Goal: Task Accomplishment & Management: Complete application form

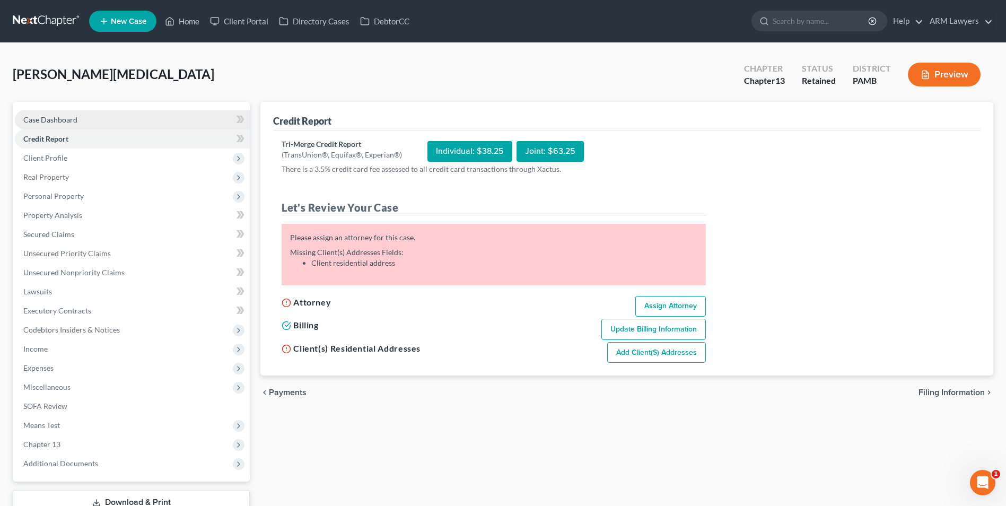
click at [108, 119] on link "Case Dashboard" at bounding box center [132, 119] width 235 height 19
select select "6"
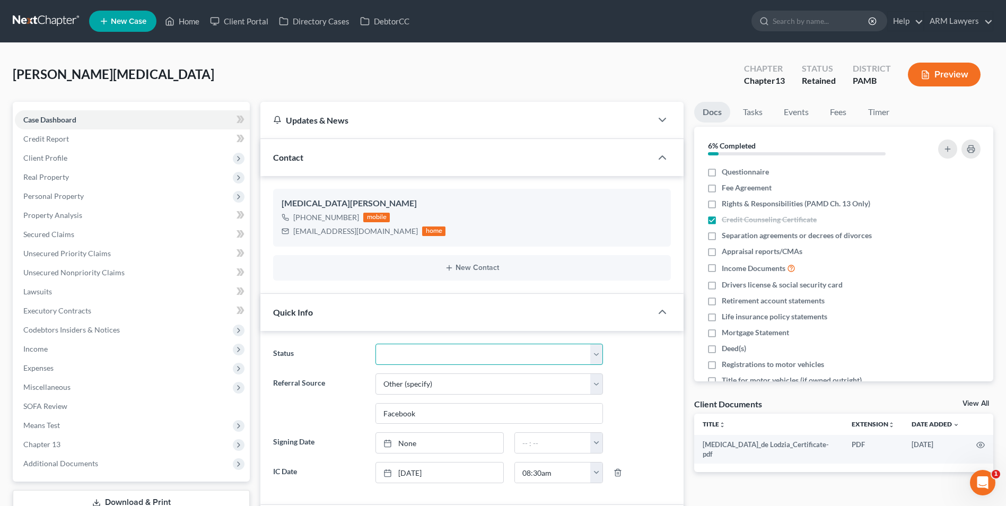
click at [443, 357] on select "Answer Due Awaiting Confirmation Awaiting Discharge Confirmed Could Not Contact…" at bounding box center [489, 354] width 228 height 21
select select "9"
click at [375, 344] on select "Answer Due Awaiting Confirmation Awaiting Discharge Confirmed Could Not Contact…" at bounding box center [489, 354] width 228 height 21
click at [205, 27] on link "Home" at bounding box center [182, 21] width 45 height 19
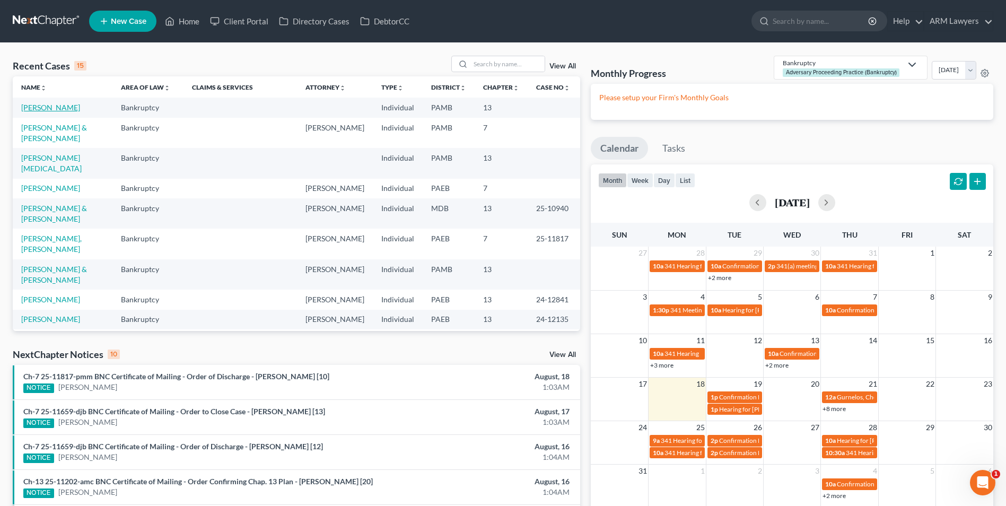
click at [55, 106] on link "[PERSON_NAME]" at bounding box center [50, 107] width 59 height 9
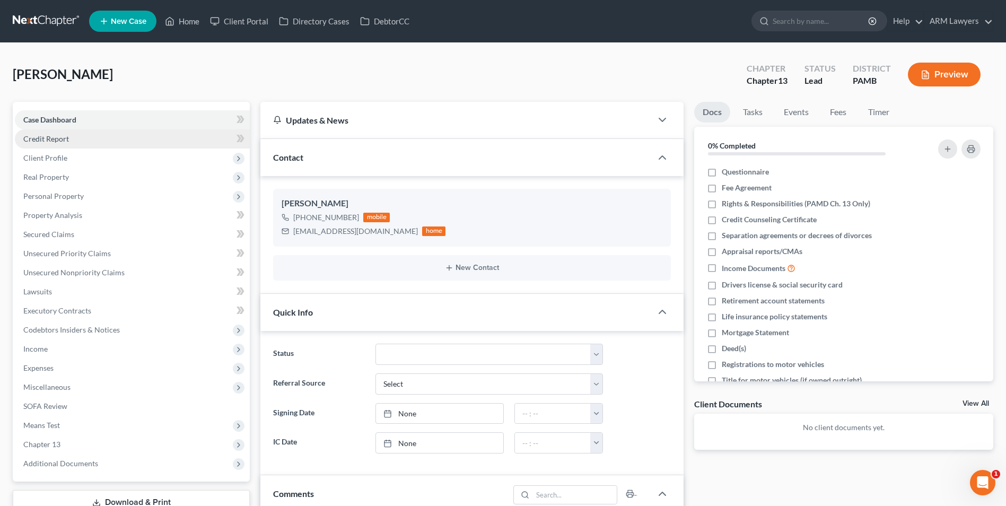
click at [84, 138] on link "Credit Report" at bounding box center [132, 138] width 235 height 19
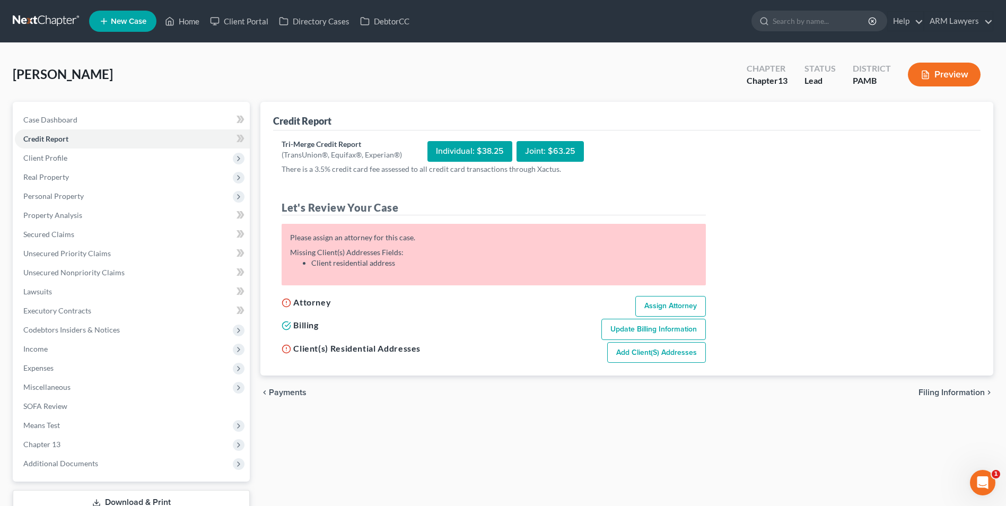
click at [641, 352] on link "Add Client(s) Addresses" at bounding box center [656, 352] width 99 height 21
select select "0"
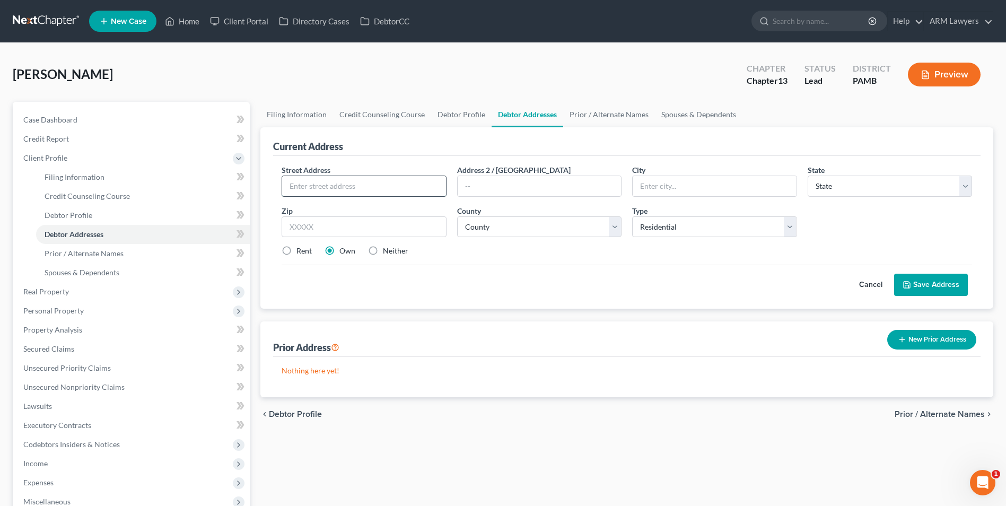
click at [372, 186] on input "text" at bounding box center [363, 186] width 163 height 20
type input "[STREET_ADDRESS]"
type input "Milford"
click at [499, 187] on input "text" at bounding box center [539, 186] width 163 height 20
click at [835, 187] on select "State [US_STATE] AK AR AZ CA CO CT DE DC [GEOGRAPHIC_DATA] [GEOGRAPHIC_DATA] GU…" at bounding box center [890, 186] width 164 height 21
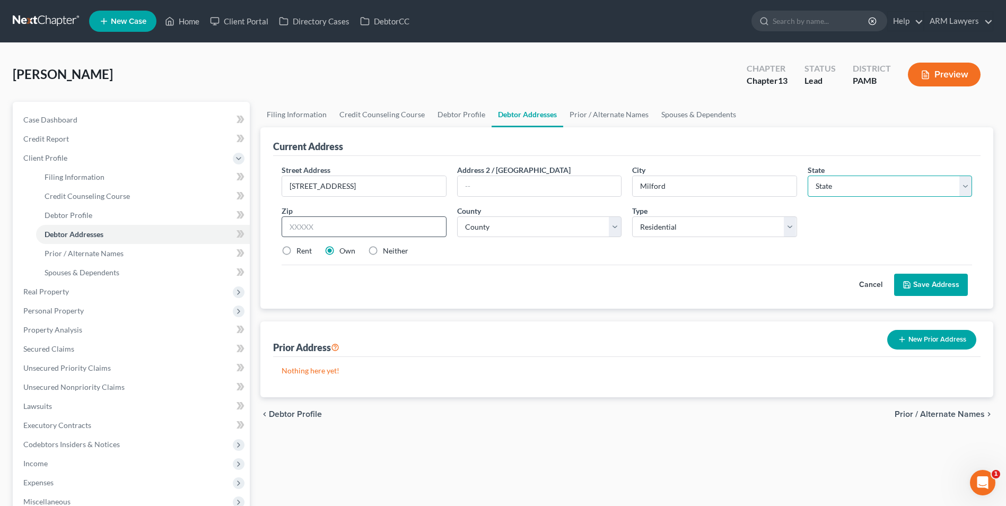
select select "39"
click at [317, 219] on input "text" at bounding box center [364, 226] width 164 height 21
type input "18337"
click at [502, 230] on select "County [GEOGRAPHIC_DATA] [GEOGRAPHIC_DATA] [GEOGRAPHIC_DATA] [GEOGRAPHIC_DATA] …" at bounding box center [539, 226] width 164 height 21
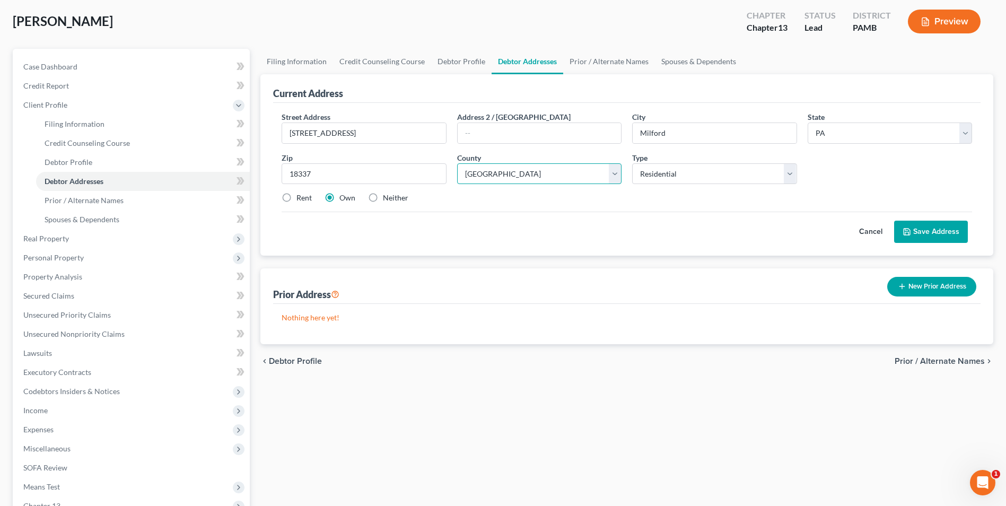
click at [520, 173] on select "County [GEOGRAPHIC_DATA] [GEOGRAPHIC_DATA] [GEOGRAPHIC_DATA] [GEOGRAPHIC_DATA] …" at bounding box center [539, 173] width 164 height 21
select select "51"
click at [457, 163] on select "County [GEOGRAPHIC_DATA] [GEOGRAPHIC_DATA] [GEOGRAPHIC_DATA] [GEOGRAPHIC_DATA] …" at bounding box center [539, 173] width 164 height 21
drag, startPoint x: 920, startPoint y: 231, endPoint x: 456, endPoint y: 231, distance: 464.1
click at [917, 231] on button "Save Address" at bounding box center [931, 232] width 74 height 22
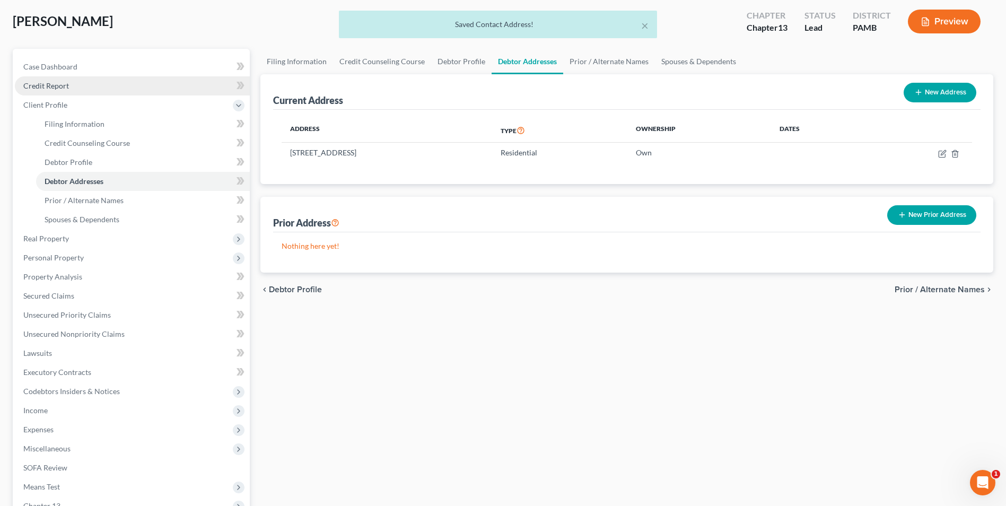
click at [42, 89] on span "Credit Report" at bounding box center [46, 85] width 46 height 9
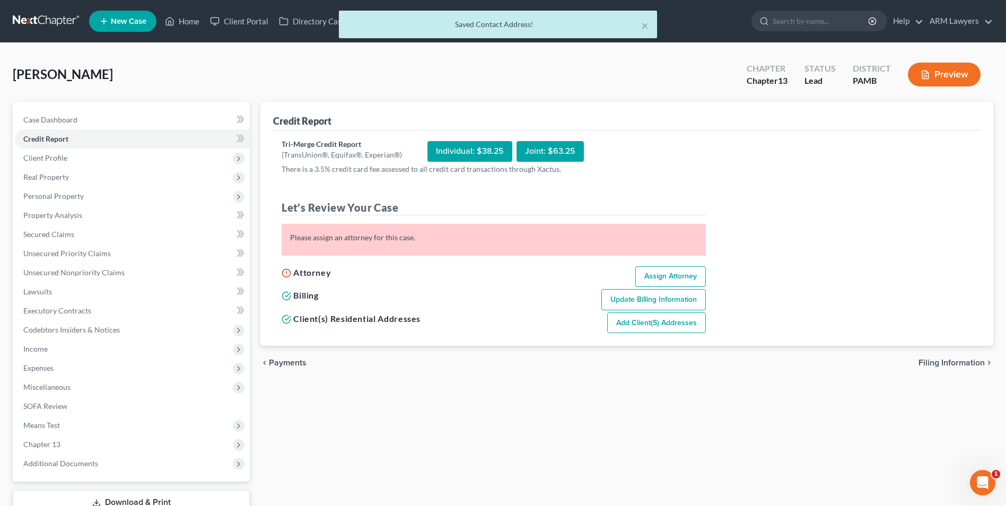
click at [680, 275] on link "Assign Attorney" at bounding box center [670, 276] width 71 height 21
select select "1"
select select "0"
select select "3"
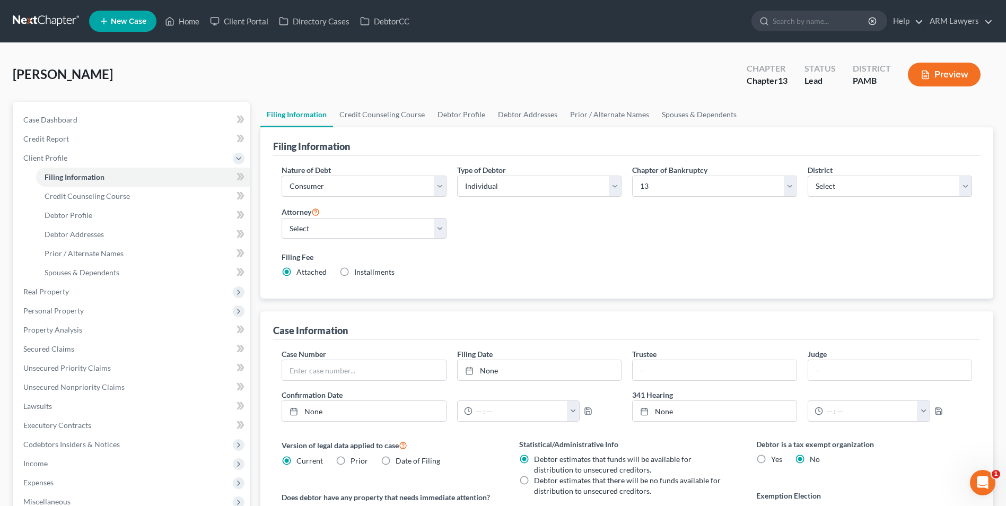
click at [412, 213] on div "Attorney Select [PERSON_NAME] - PAMB [PERSON_NAME] - PAEB [PERSON_NAME] - NJB […" at bounding box center [364, 222] width 164 height 34
click at [404, 226] on select "Select [PERSON_NAME] - PAMB [PERSON_NAME] - PAEB [PERSON_NAME] - NJB [PERSON_NA…" at bounding box center [364, 228] width 164 height 21
select select "0"
click at [282, 218] on select "Select [PERSON_NAME] - PAMB [PERSON_NAME] - PAEB [PERSON_NAME] - NJB [PERSON_NA…" at bounding box center [364, 228] width 164 height 21
click at [372, 119] on link "Credit Counseling Course" at bounding box center [382, 114] width 98 height 25
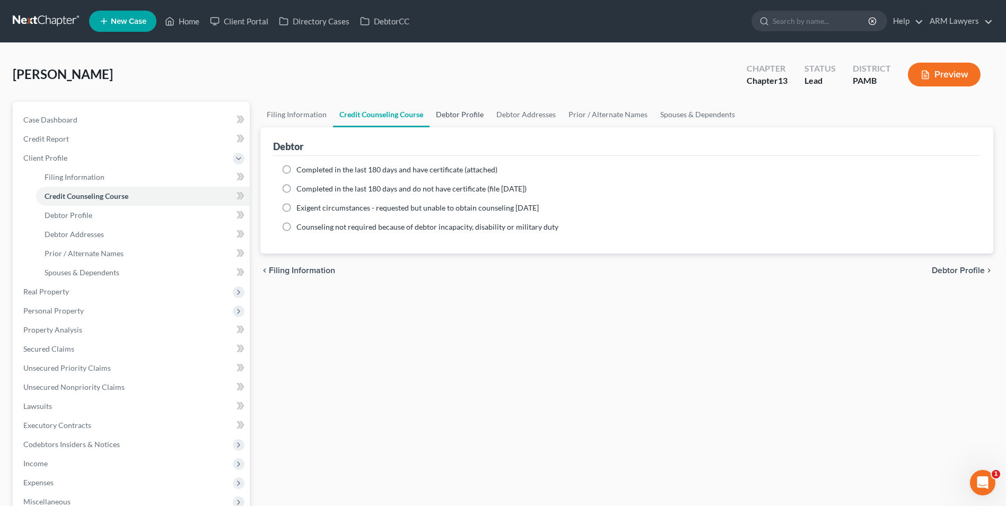
click at [449, 119] on link "Debtor Profile" at bounding box center [460, 114] width 60 height 25
select select "0"
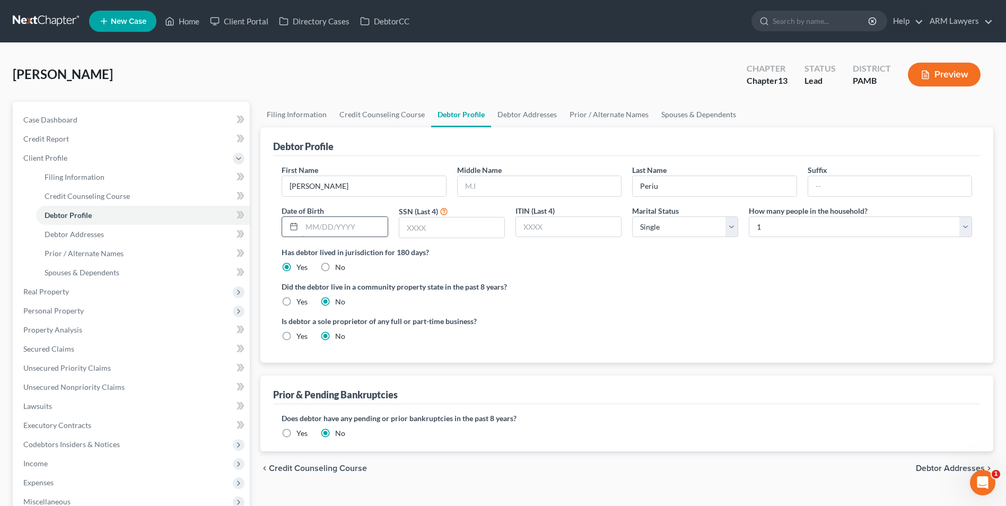
click at [325, 231] on input "text" at bounding box center [344, 227] width 85 height 20
type input "[DATE]"
click at [451, 227] on input "text" at bounding box center [451, 227] width 105 height 20
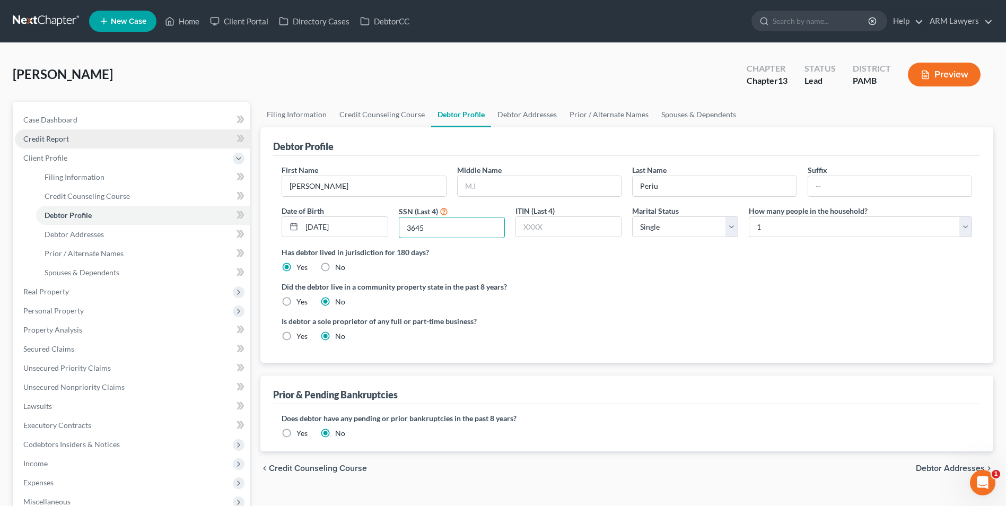
type input "3645"
click at [85, 136] on link "Credit Report" at bounding box center [132, 138] width 235 height 19
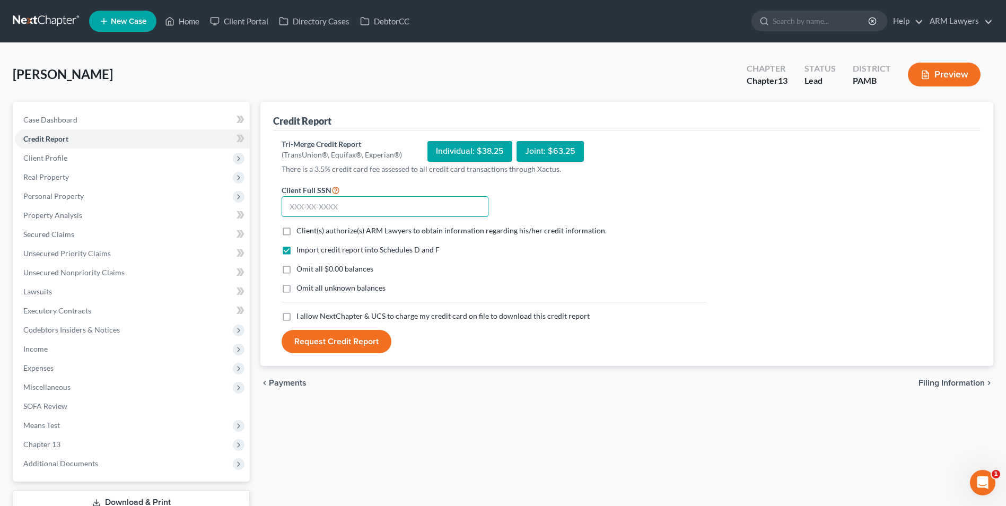
click at [333, 206] on input "text" at bounding box center [385, 206] width 207 height 21
type input "364-5"
click at [296, 232] on label "Client(s) authorize(s) ARM Lawyers to obtain information regarding his/her cred…" at bounding box center [451, 230] width 310 height 11
click at [301, 232] on input "Client(s) authorize(s) ARM Lawyers to obtain information regarding his/her cred…" at bounding box center [304, 228] width 7 height 7
checkbox input "true"
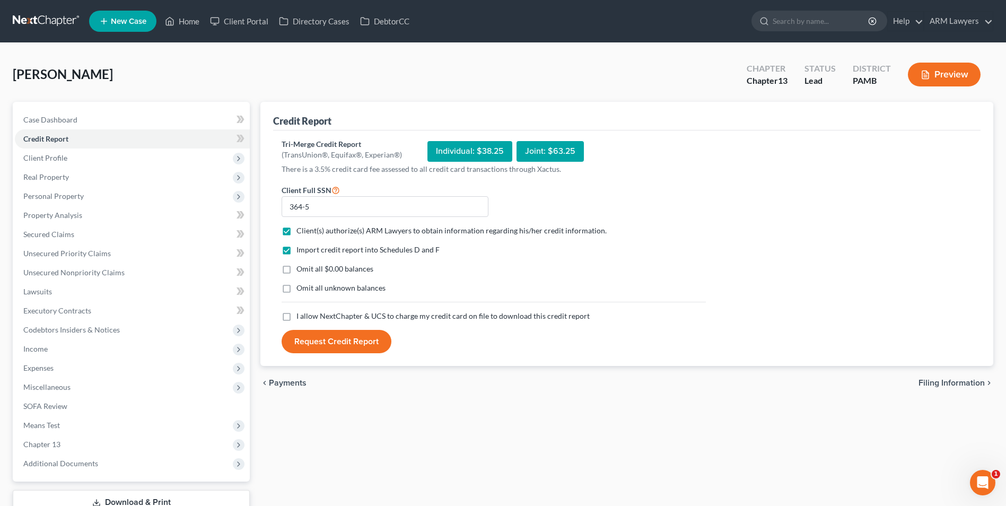
drag, startPoint x: 284, startPoint y: 267, endPoint x: 292, endPoint y: 283, distance: 17.3
click at [296, 268] on label "Omit all $0.00 balances" at bounding box center [334, 269] width 77 height 11
click at [301, 268] on input "Omit all $0.00 balances" at bounding box center [304, 267] width 7 height 7
checkbox input "true"
drag, startPoint x: 289, startPoint y: 291, endPoint x: 291, endPoint y: 310, distance: 19.7
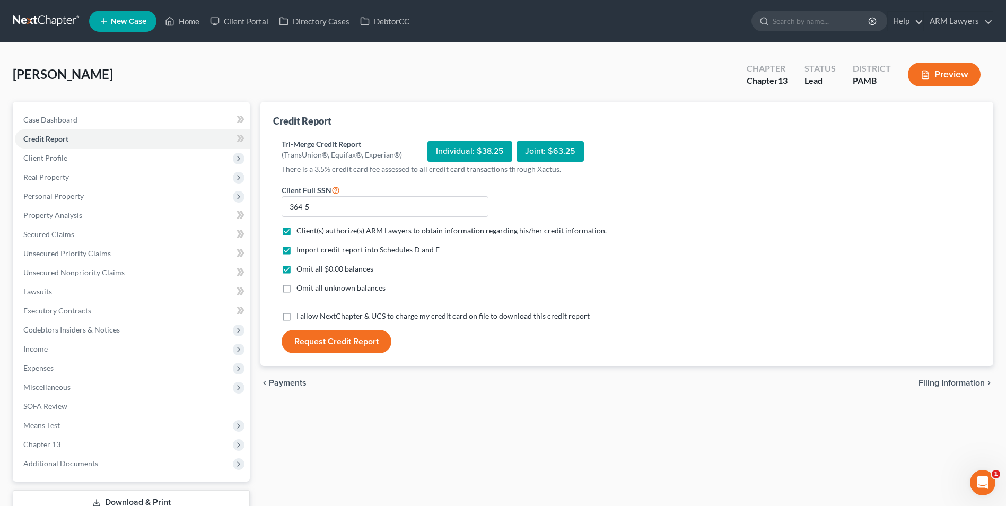
click at [296, 291] on label "Omit all unknown balances" at bounding box center [340, 288] width 89 height 11
click at [301, 290] on input "Omit all unknown balances" at bounding box center [304, 286] width 7 height 7
checkbox input "true"
click at [296, 319] on label "I allow NextChapter & UCS to charge my credit card on file to download this cre…" at bounding box center [442, 316] width 293 height 11
click at [301, 318] on input "I allow NextChapter & UCS to charge my credit card on file to download this cre…" at bounding box center [304, 314] width 7 height 7
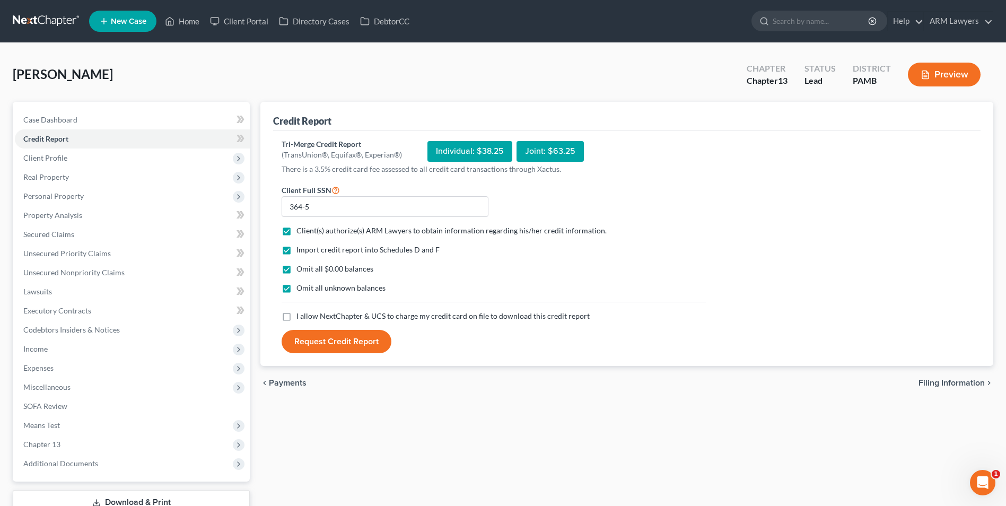
checkbox input "true"
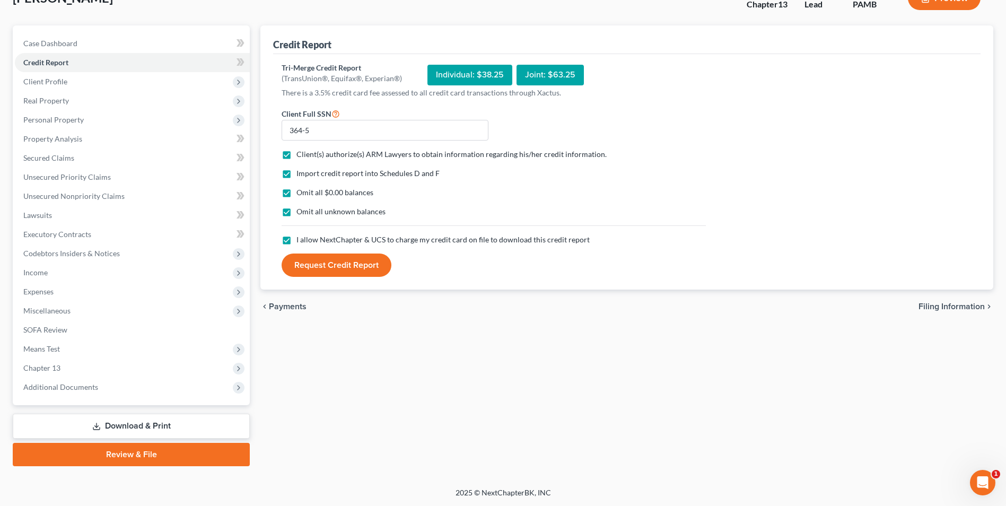
scroll to position [77, 0]
click at [327, 263] on button "Request Credit Report" at bounding box center [337, 264] width 110 height 23
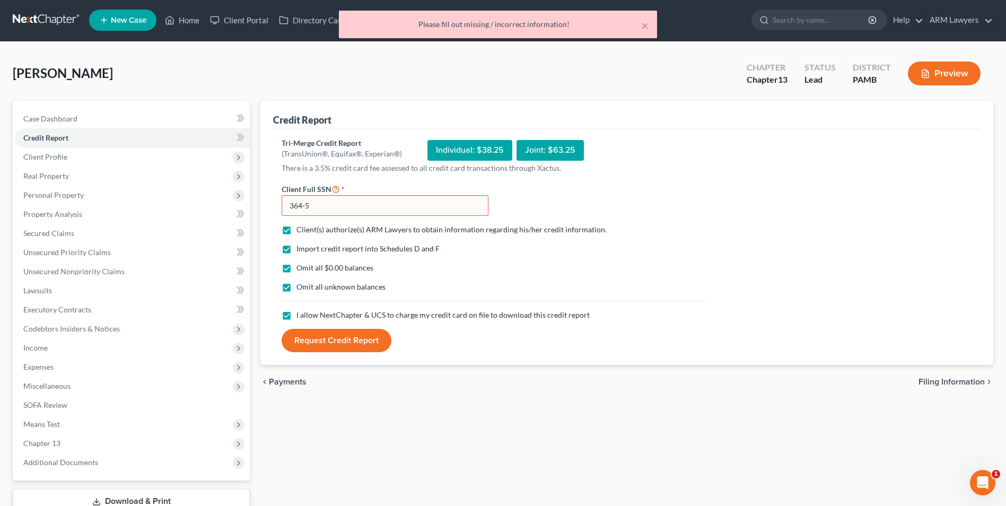
scroll to position [0, 0]
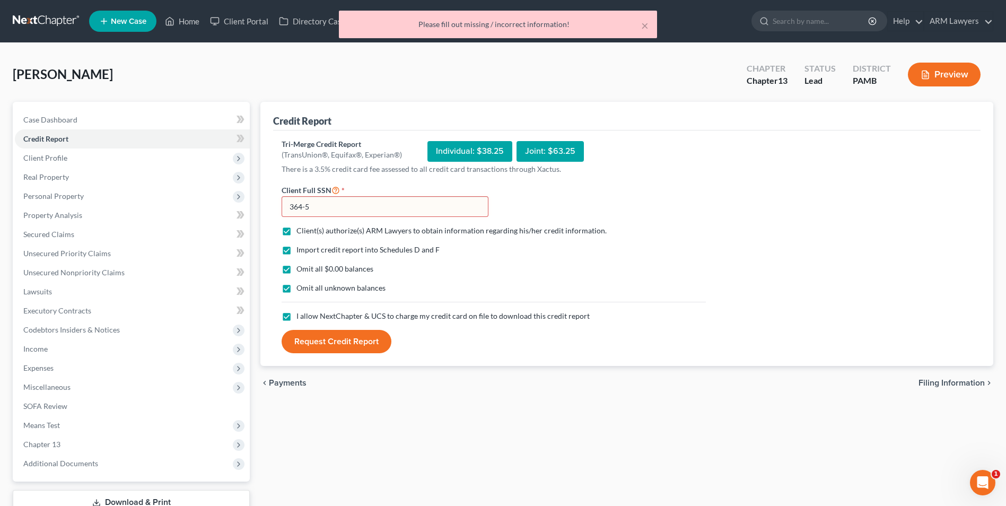
click at [317, 206] on input "364-5" at bounding box center [385, 206] width 207 height 21
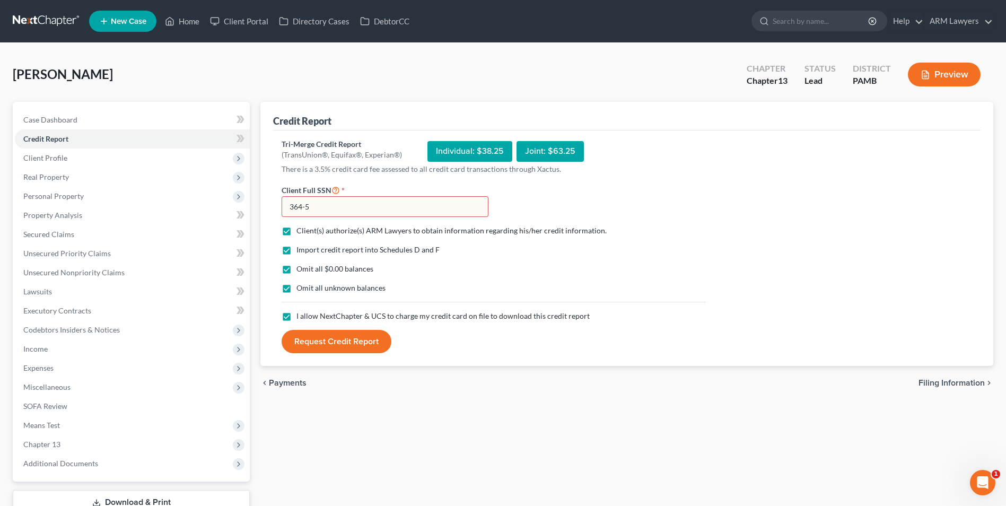
drag, startPoint x: 359, startPoint y: 203, endPoint x: 258, endPoint y: 204, distance: 100.8
click at [259, 204] on div "Credit Report Tri-Merge Credit Report (TransUnion®, Equifax®, Experian®) Indivi…" at bounding box center [627, 322] width 744 height 441
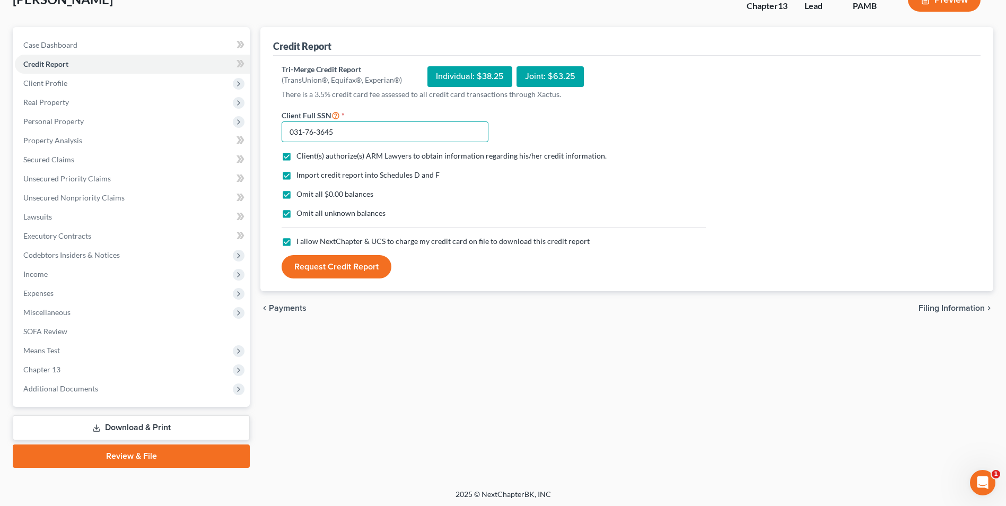
scroll to position [77, 0]
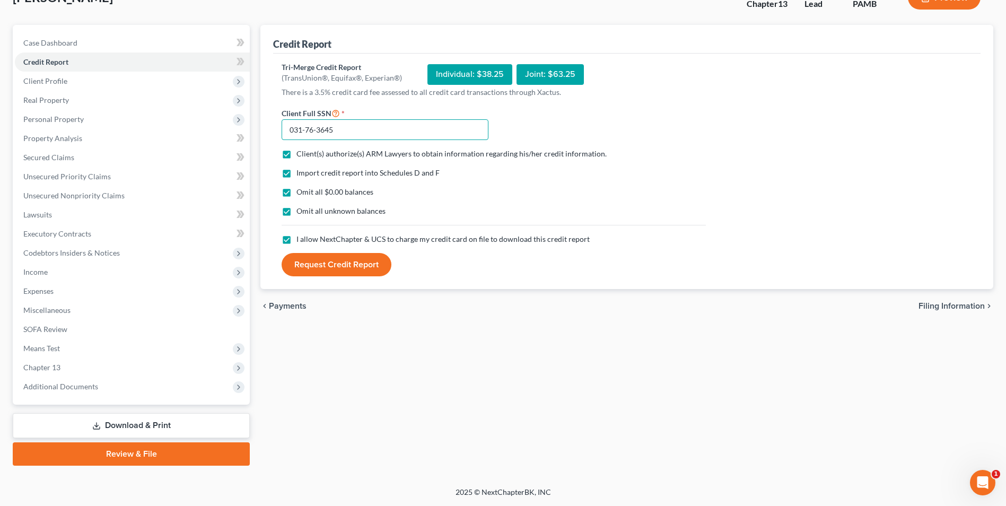
type input "031-76-3645"
click at [356, 263] on button "Request Credit Report" at bounding box center [337, 264] width 110 height 23
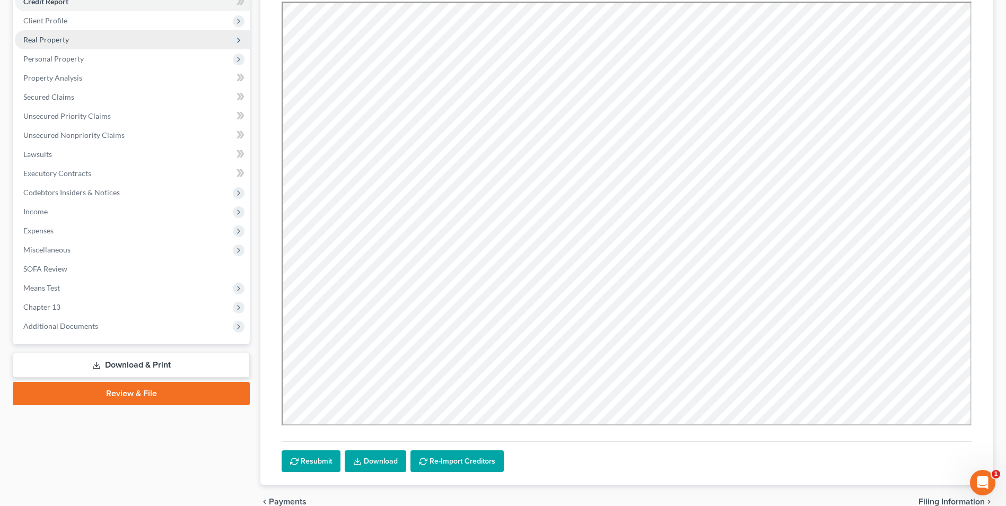
scroll to position [0, 0]
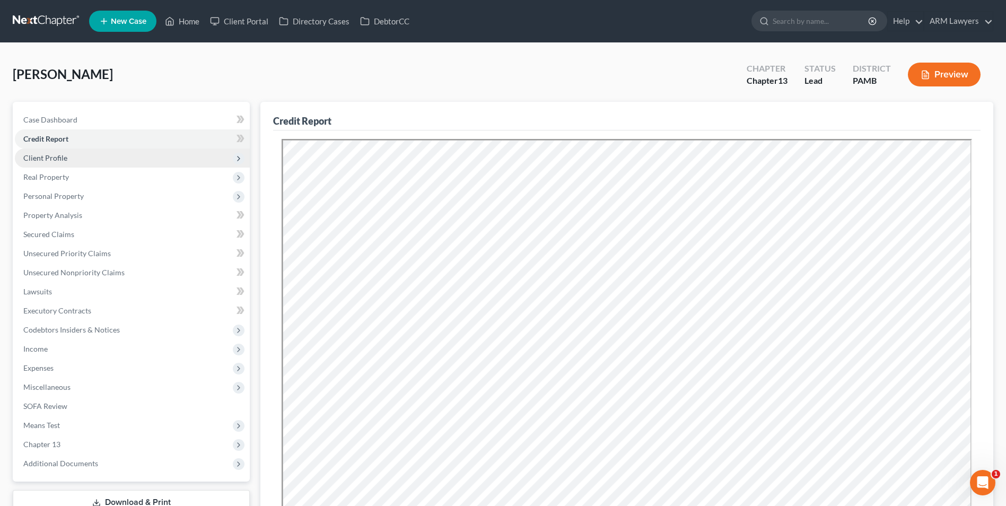
click at [83, 160] on span "Client Profile" at bounding box center [132, 158] width 235 height 19
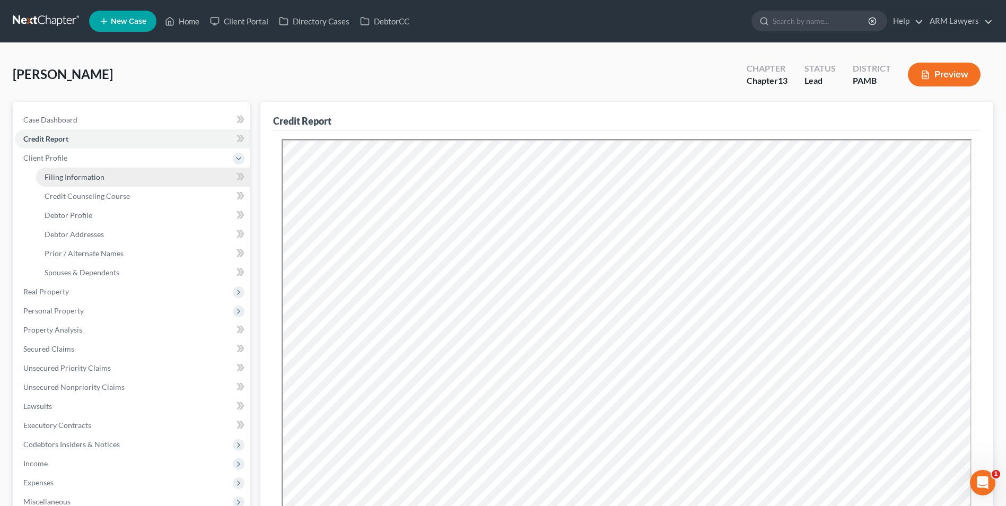
click at [127, 178] on link "Filing Information" at bounding box center [143, 177] width 214 height 19
select select "1"
select select "0"
select select "3"
select select "68"
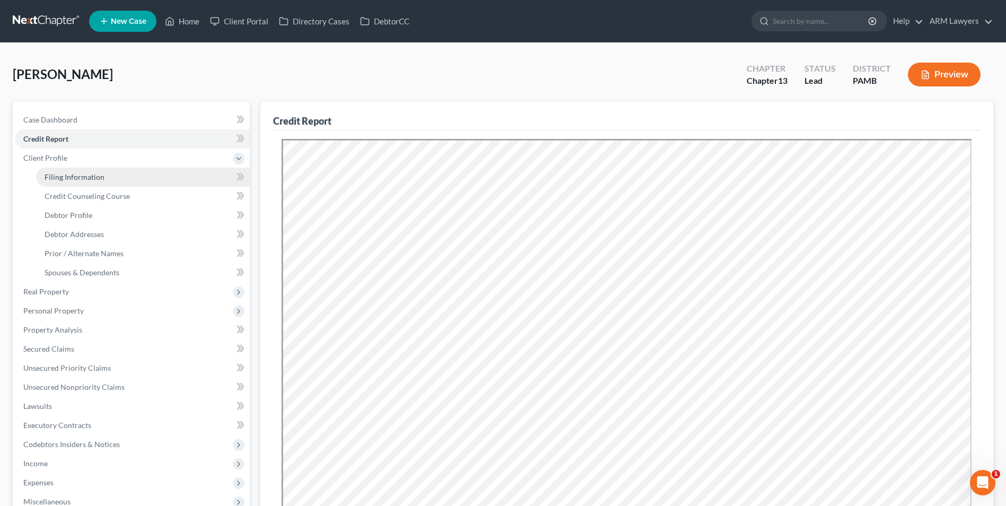
select select "0"
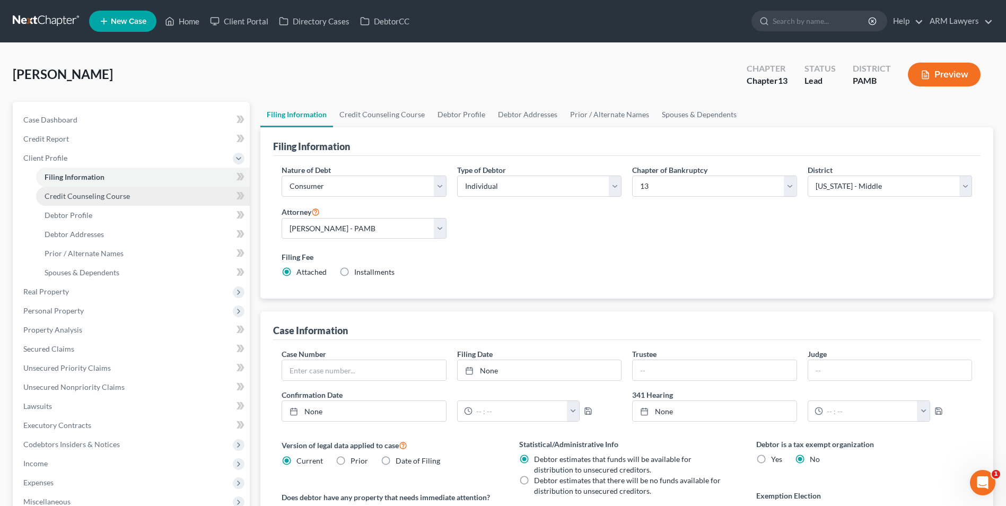
click at [148, 197] on link "Credit Counseling Course" at bounding box center [143, 196] width 214 height 19
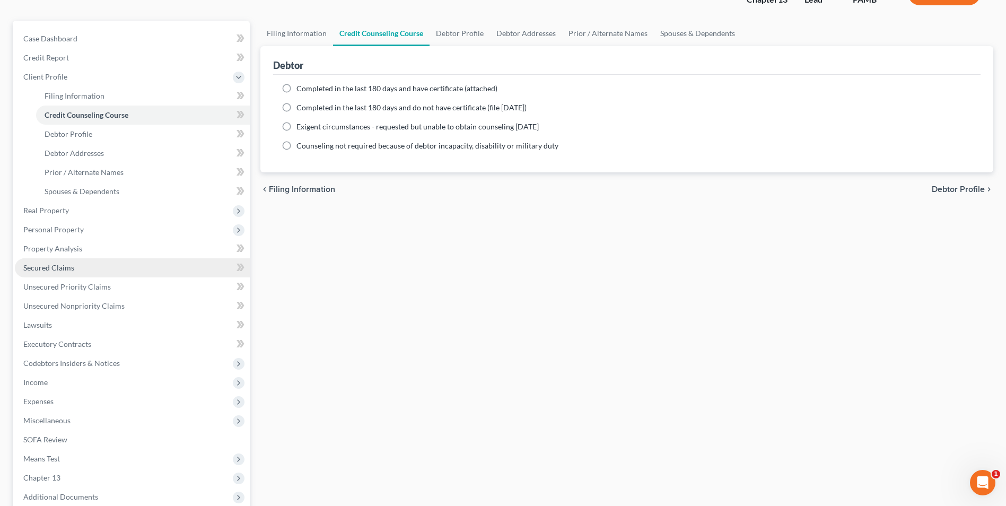
scroll to position [106, 0]
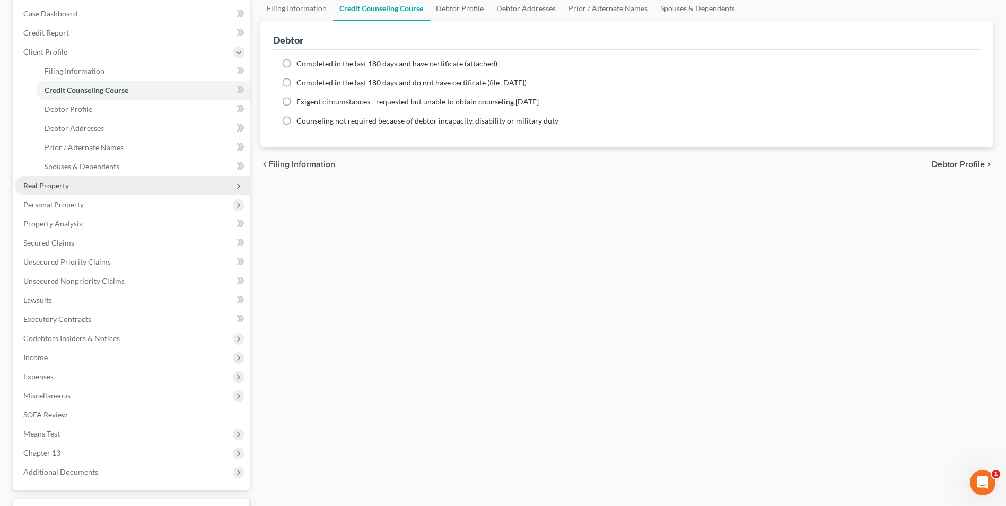
click at [158, 186] on span "Real Property" at bounding box center [132, 185] width 235 height 19
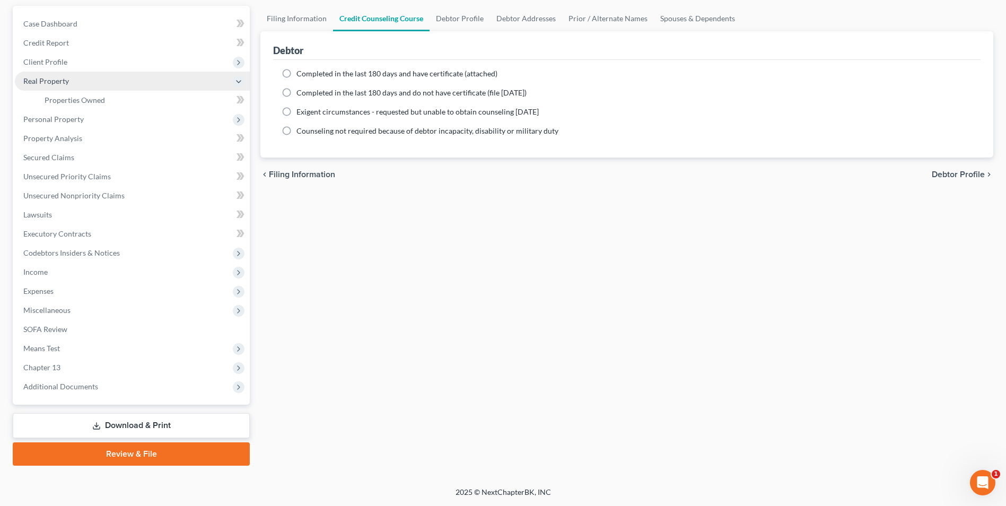
scroll to position [96, 0]
click at [113, 98] on link "Properties Owned" at bounding box center [143, 100] width 214 height 19
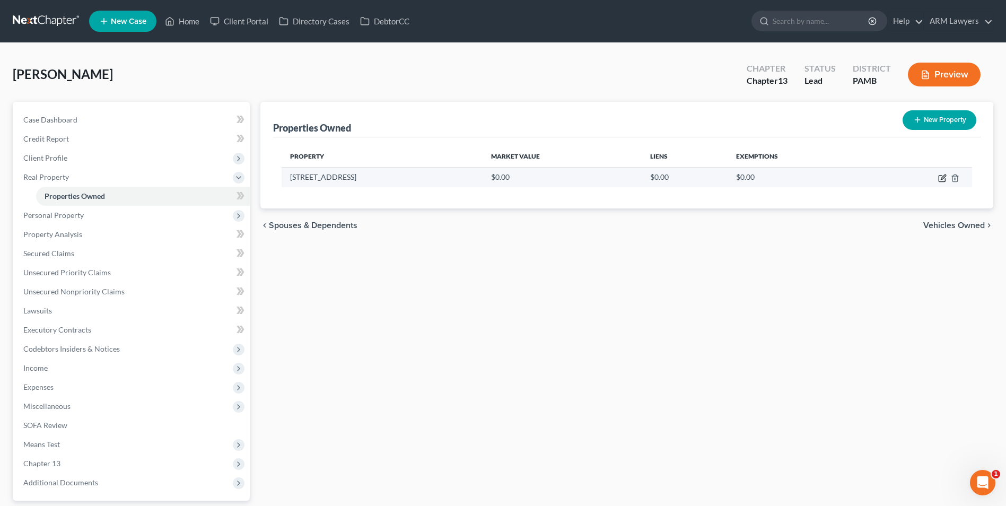
click at [940, 178] on icon "button" at bounding box center [942, 178] width 8 height 8
select select "39"
select select "51"
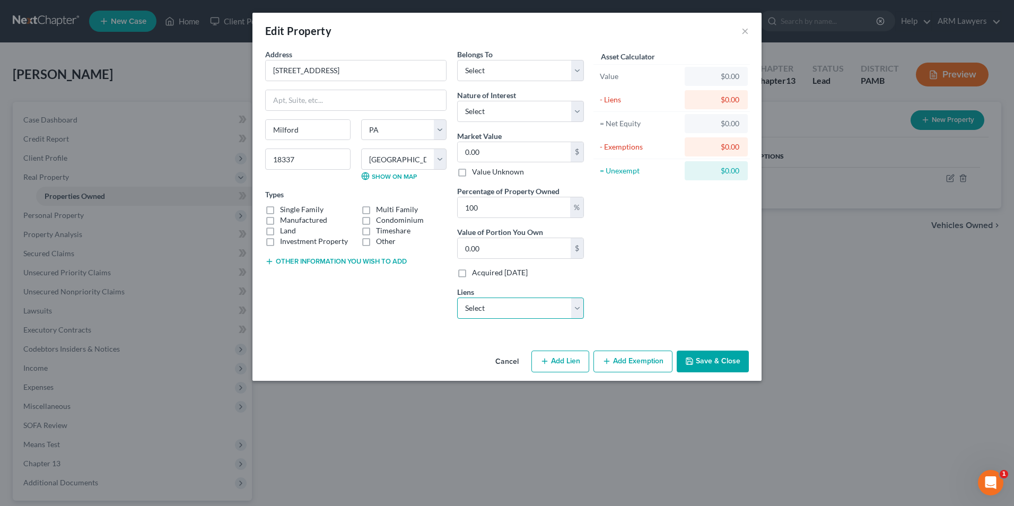
click at [537, 307] on select "Select Select Portfolio Svcin - $309,603.00 Td Bank N.A. - $98,593.00" at bounding box center [520, 308] width 127 height 21
select select "1"
click at [457, 298] on select "Select Select Portfolio Svcin - $309,603.00 Td Bank N.A. - $98,593.00" at bounding box center [520, 308] width 127 height 21
select select
select select "39"
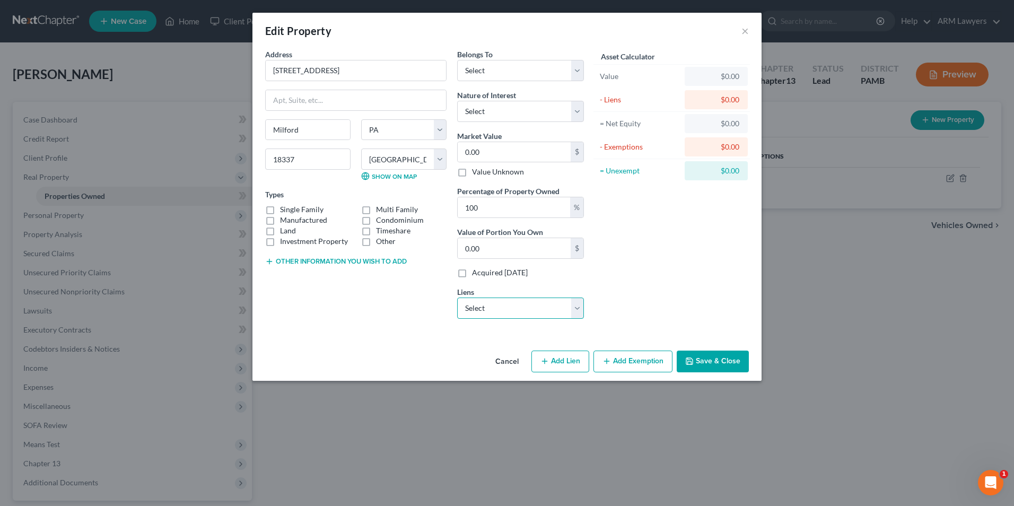
select select "0"
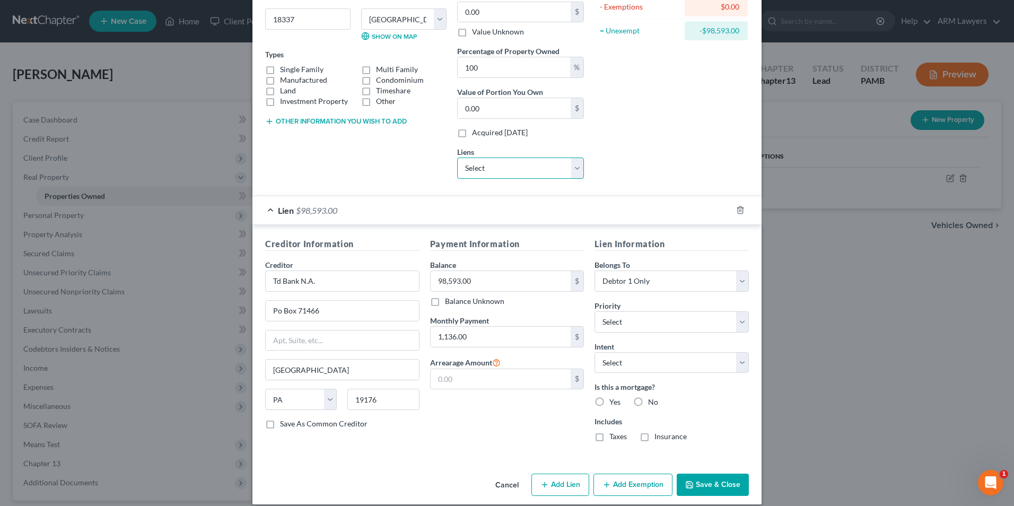
scroll to position [151, 0]
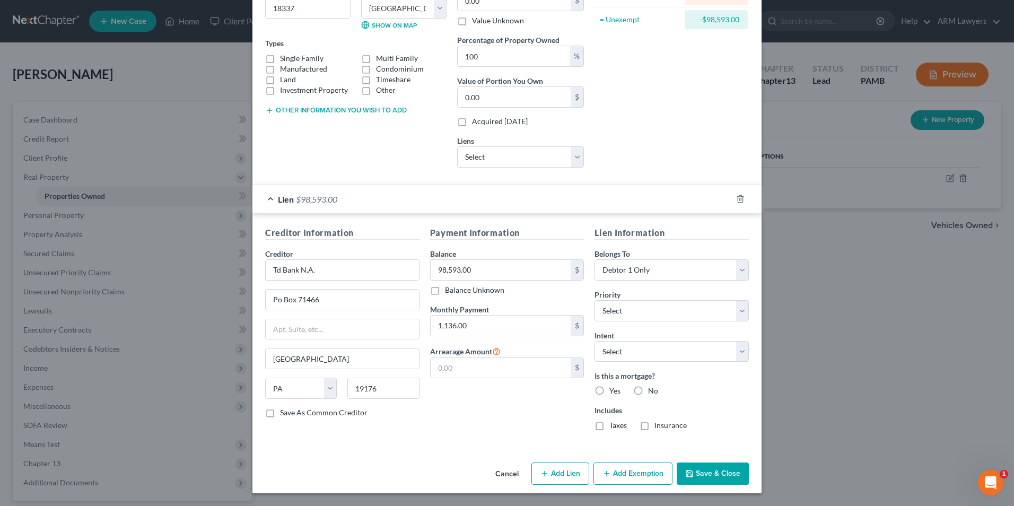
click at [609, 390] on label "Yes" at bounding box center [614, 391] width 11 height 11
click at [614, 390] on input "Yes" at bounding box center [617, 389] width 7 height 7
radio input "true"
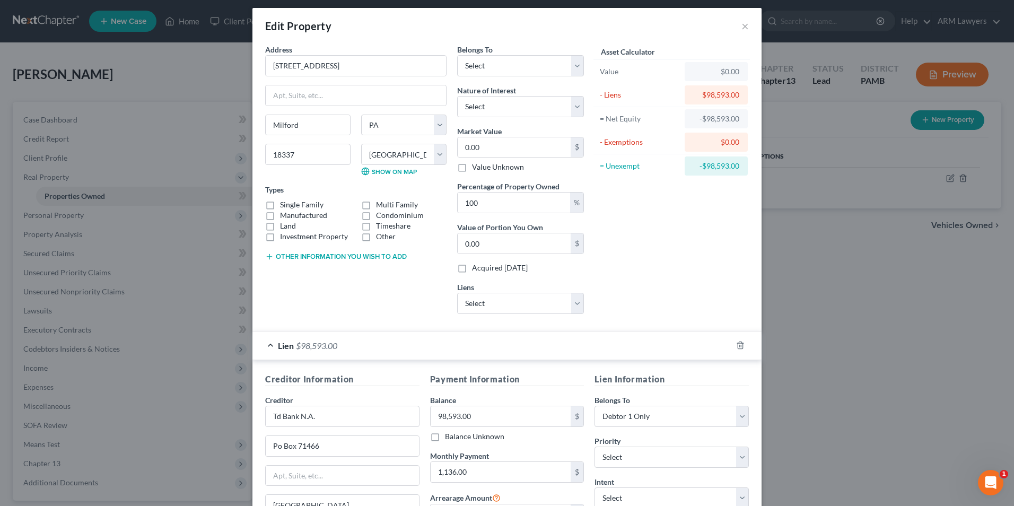
scroll to position [0, 0]
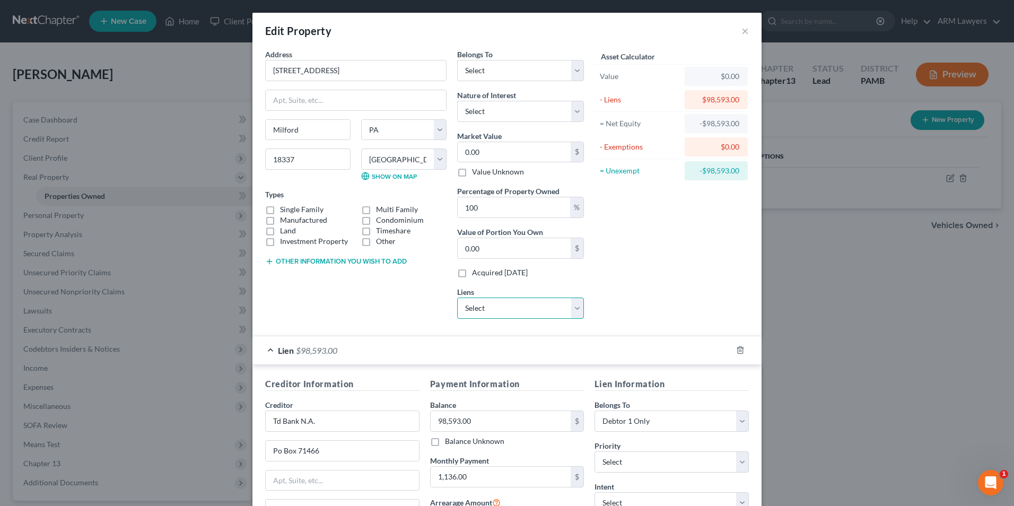
click at [495, 308] on select "Select Select Portfolio Svcin - $309,603.00" at bounding box center [520, 308] width 127 height 21
click at [280, 208] on label "Single Family" at bounding box center [301, 209] width 43 height 11
click at [284, 208] on input "Single Family" at bounding box center [287, 207] width 7 height 7
checkbox input "true"
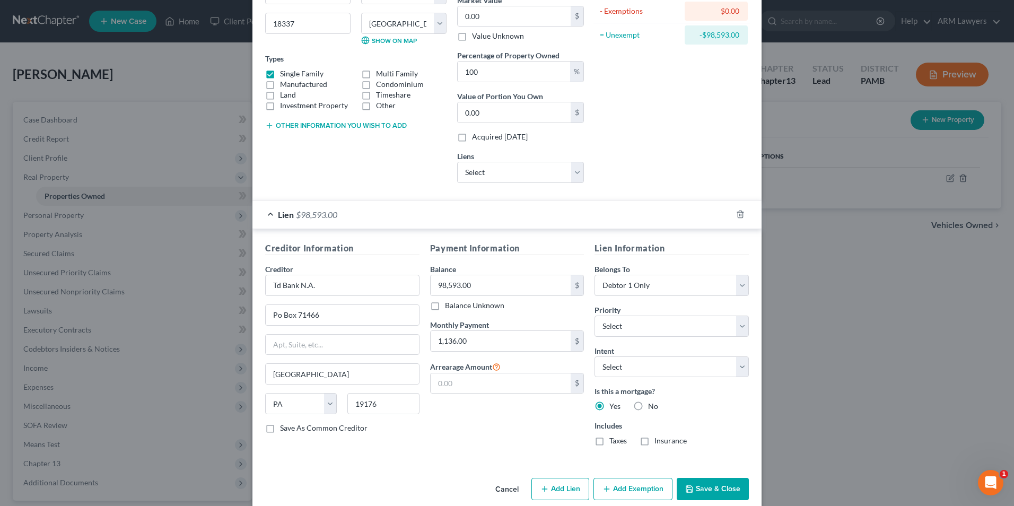
scroll to position [151, 0]
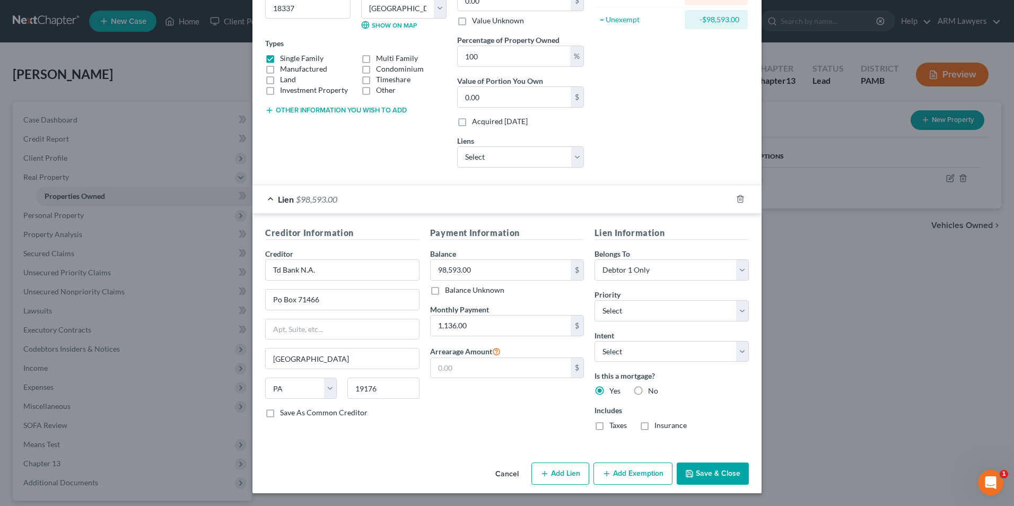
click at [714, 469] on button "Save & Close" at bounding box center [713, 473] width 72 height 22
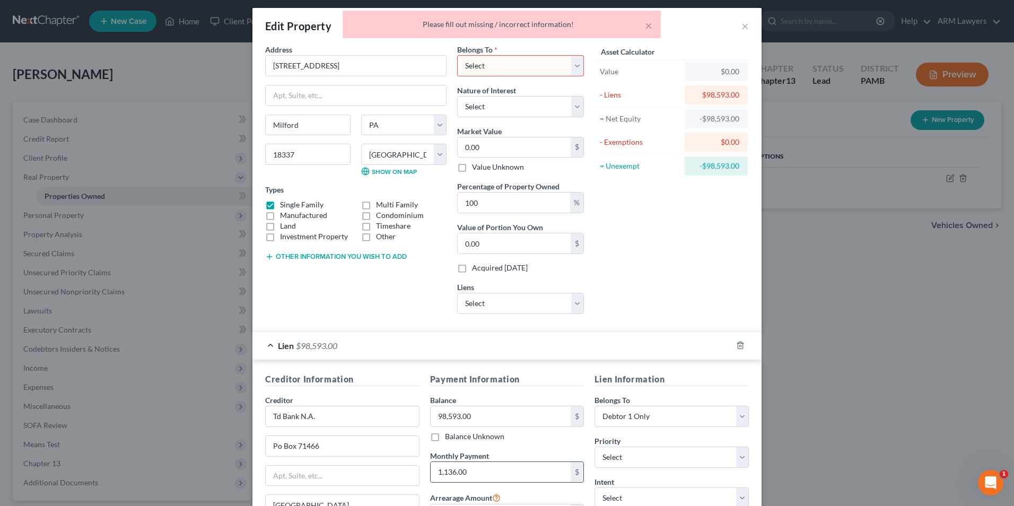
scroll to position [0, 0]
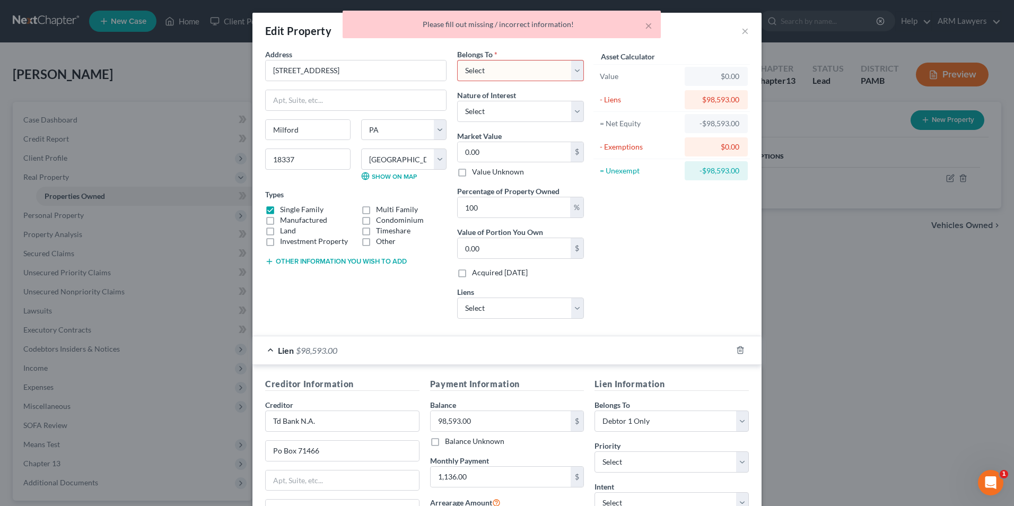
click at [505, 69] on select "Select Debtor 1 Only Debtor 2 Only Debtor 1 And Debtor 2 Only At Least One Of T…" at bounding box center [520, 70] width 127 height 21
select select "0"
click at [457, 60] on select "Select Debtor 1 Only Debtor 2 Only Debtor 1 And Debtor 2 Only At Least One Of T…" at bounding box center [520, 70] width 127 height 21
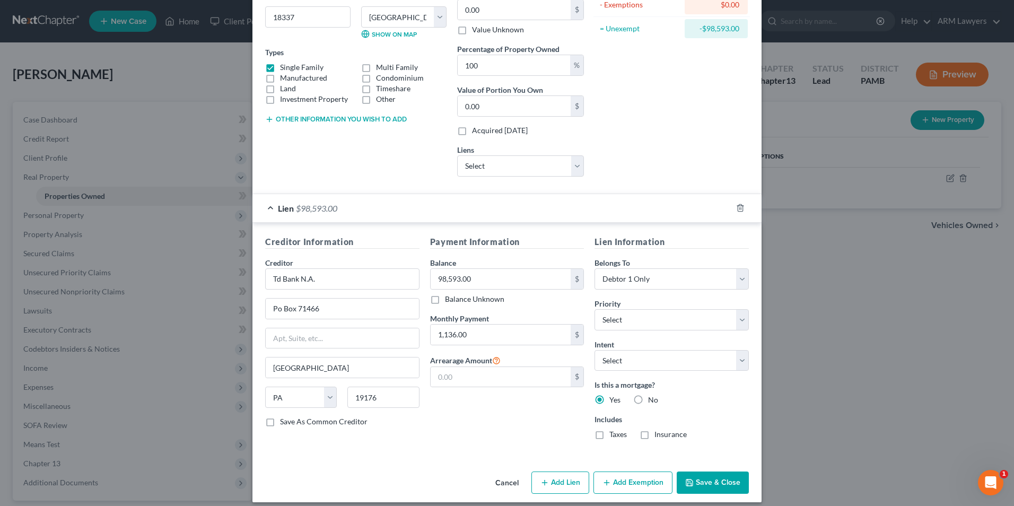
scroll to position [151, 0]
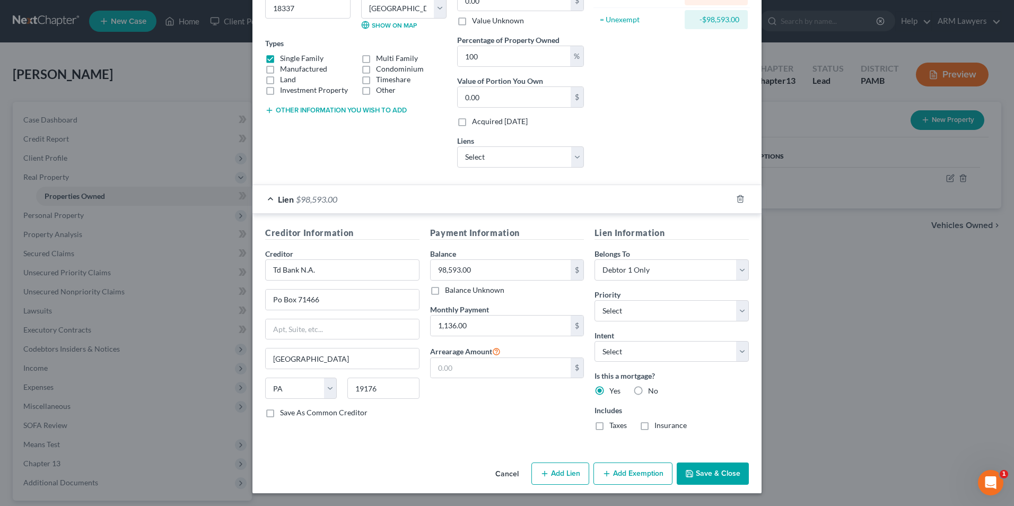
click at [652, 477] on button "Add Exemption" at bounding box center [632, 473] width 79 height 22
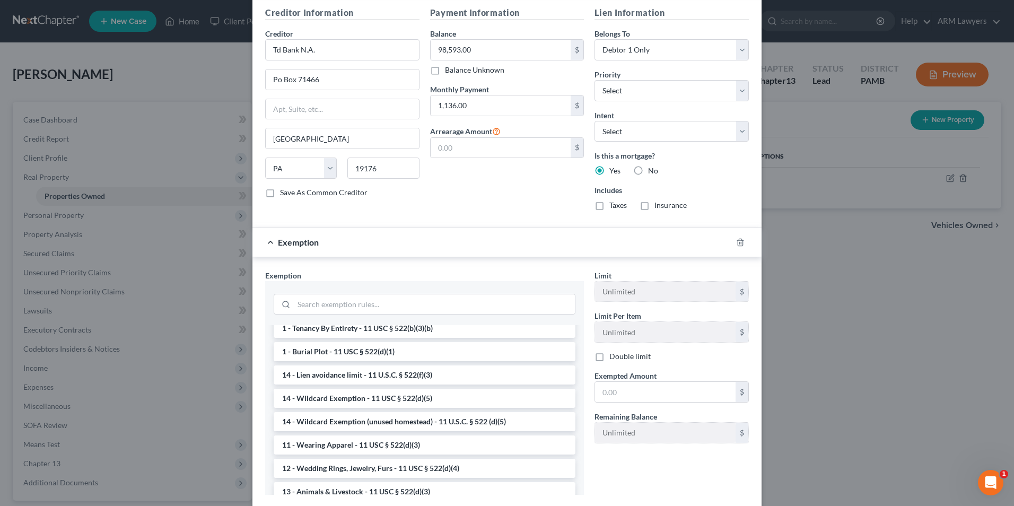
scroll to position [0, 0]
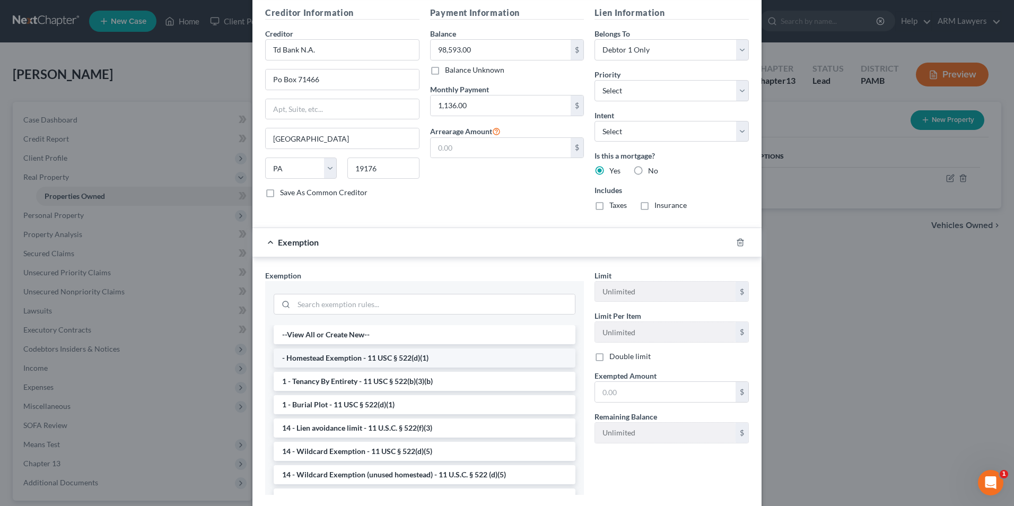
click at [339, 360] on li "- Homestead Exemption - 11 USC § 522(d)(1)" at bounding box center [425, 357] width 302 height 19
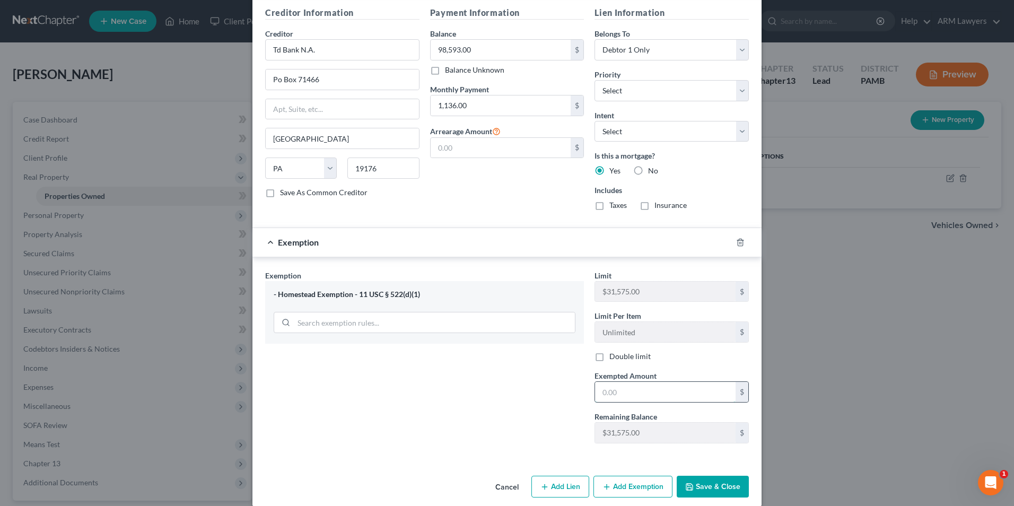
click at [634, 395] on input "text" at bounding box center [665, 392] width 141 height 20
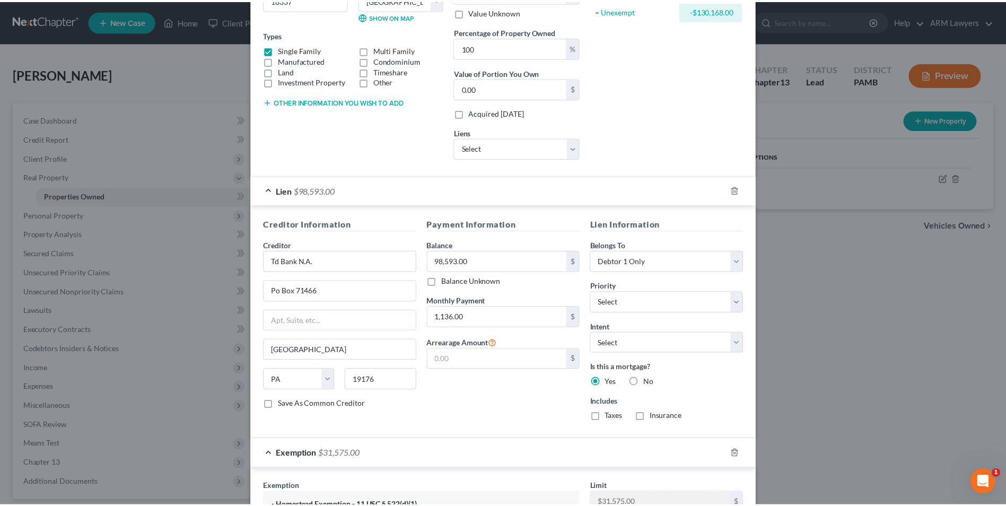
scroll to position [384, 0]
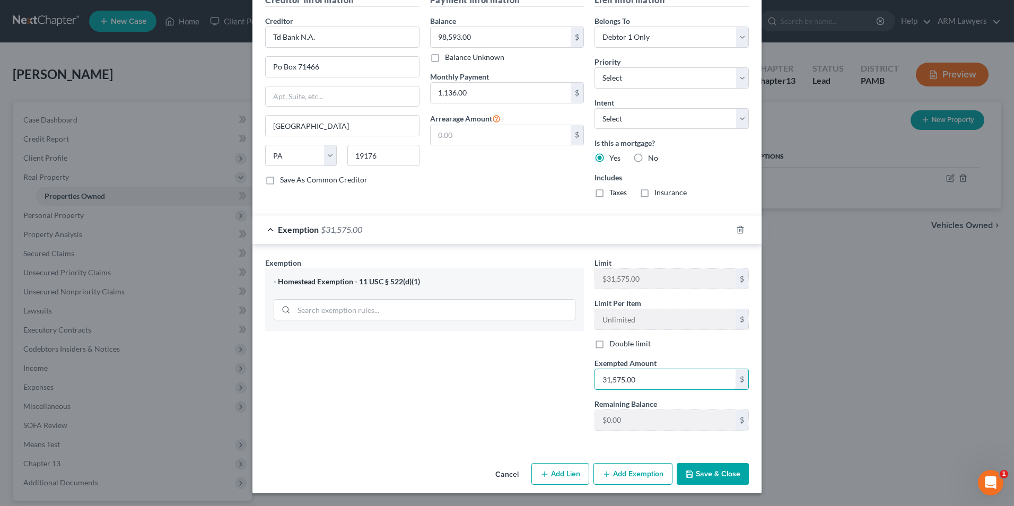
type input "31,575.00"
click at [703, 472] on button "Save & Close" at bounding box center [713, 474] width 72 height 22
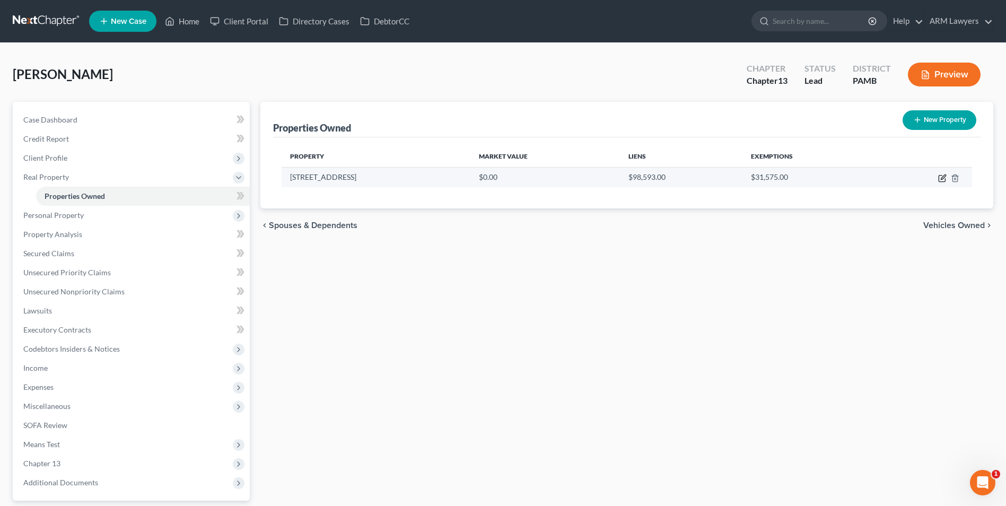
click at [946, 177] on icon "button" at bounding box center [942, 178] width 8 height 8
select select "39"
select select "51"
select select "0"
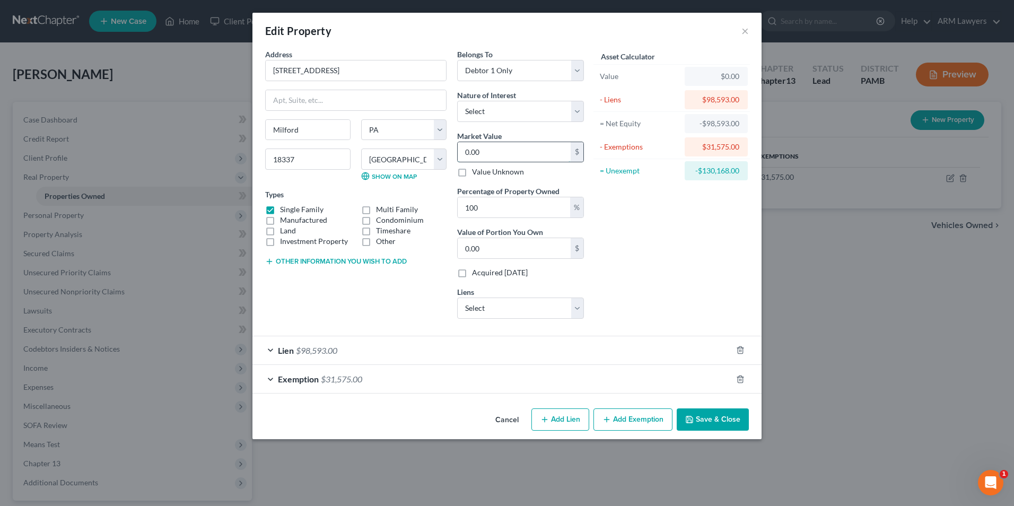
click at [488, 151] on input "0.00" at bounding box center [514, 152] width 113 height 20
type input "3"
type input "3.00"
type input "34"
type input "34.00"
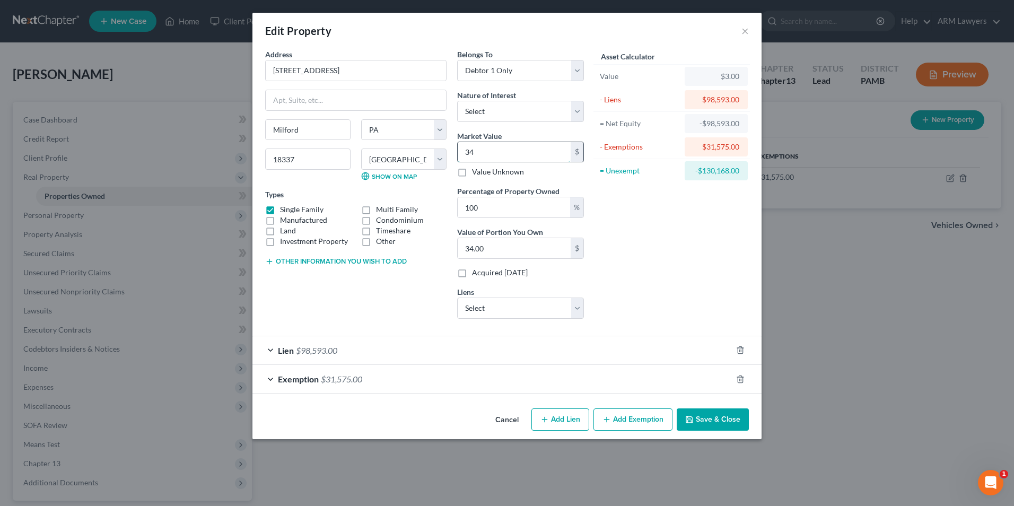
type input "344"
type input "344.00"
type input "3448"
type input "3,448.00"
type input "3,4480"
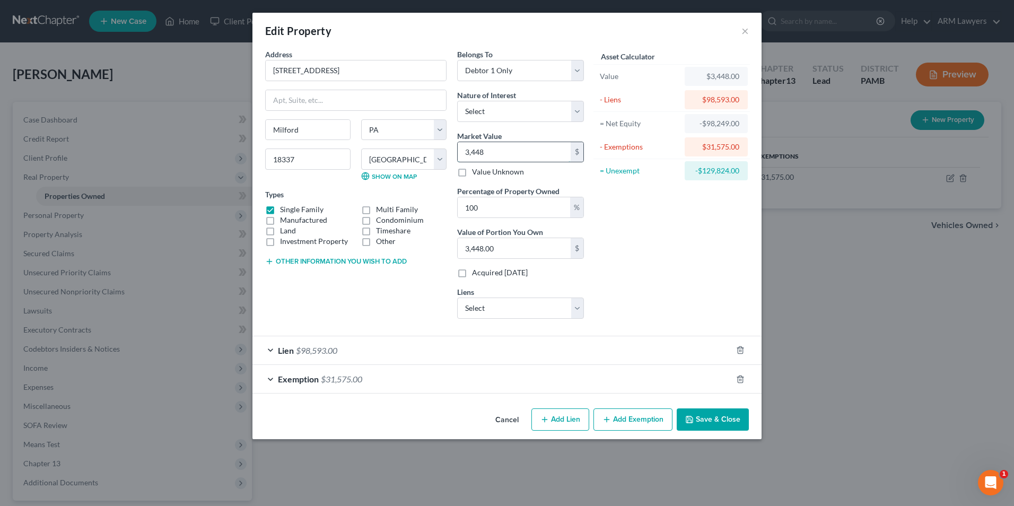
type input "34,480.00"
type input "34,4800"
type input "344,800.00"
type input "344,800"
click at [697, 422] on button "Save & Close" at bounding box center [713, 419] width 72 height 22
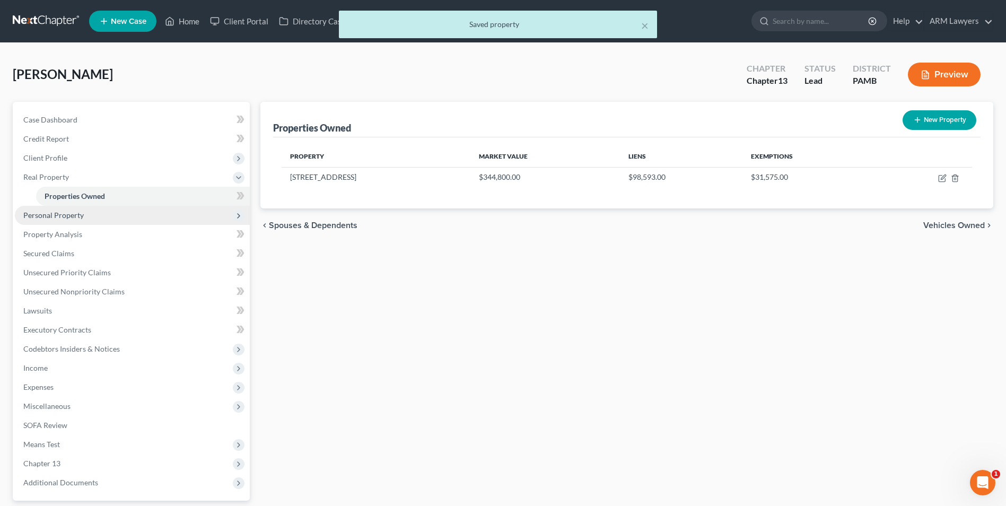
click at [92, 213] on span "Personal Property" at bounding box center [132, 215] width 235 height 19
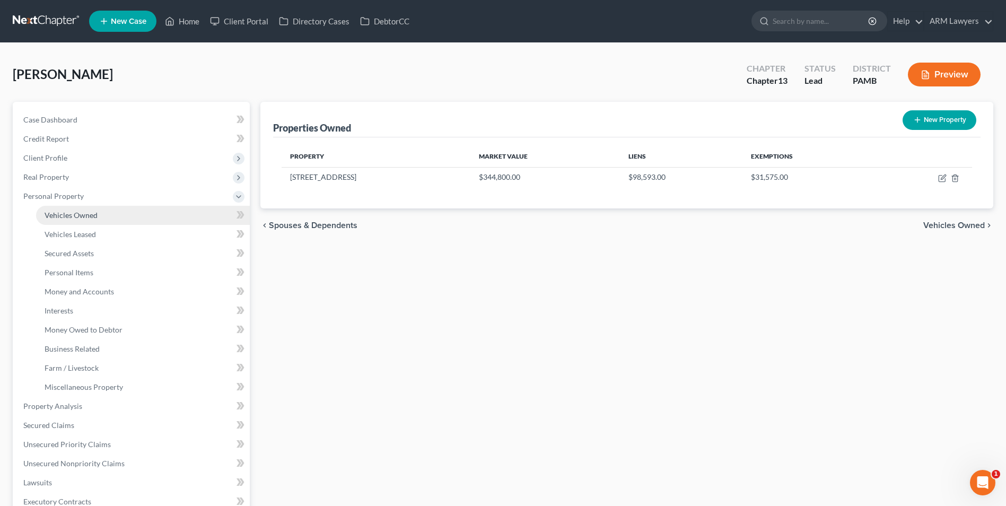
click at [108, 213] on link "Vehicles Owned" at bounding box center [143, 215] width 214 height 19
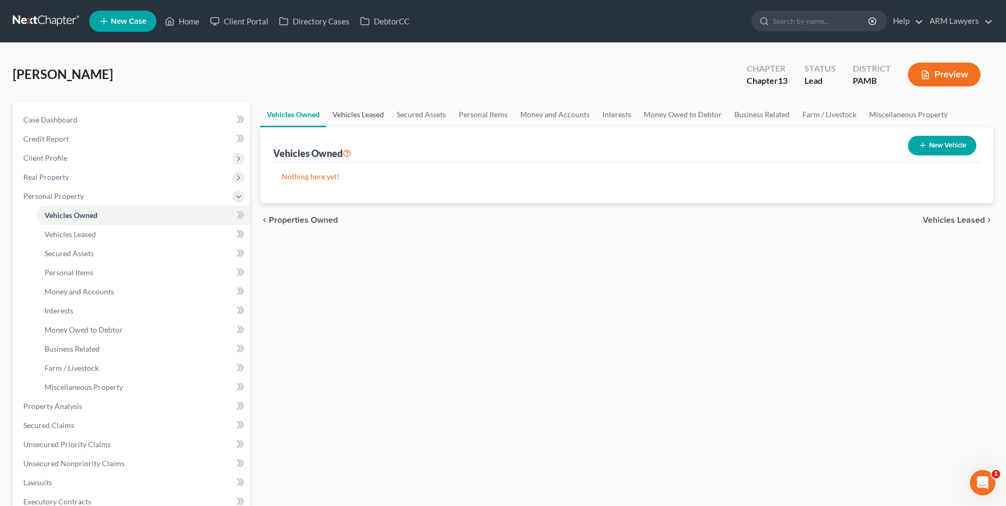
click at [341, 117] on link "Vehicles Leased" at bounding box center [358, 114] width 64 height 25
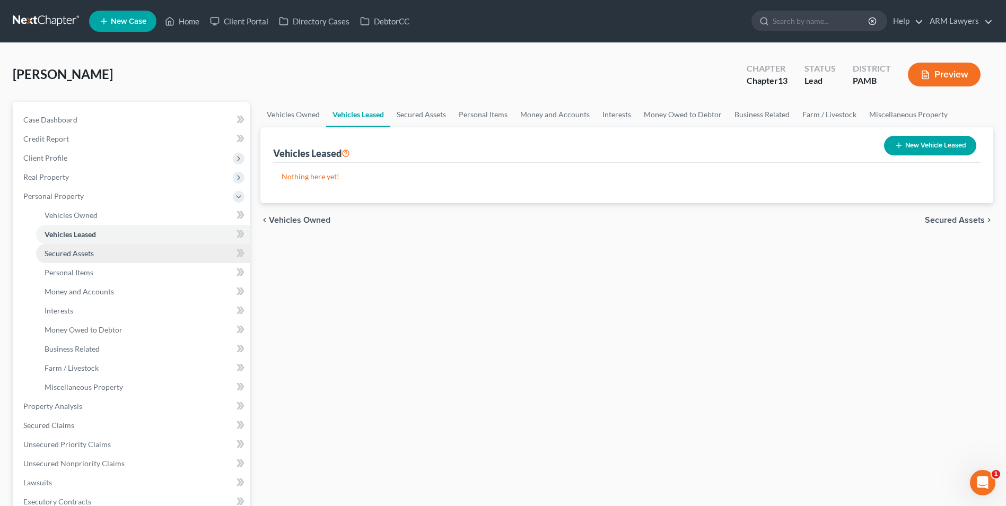
click at [108, 249] on link "Secured Assets" at bounding box center [143, 253] width 214 height 19
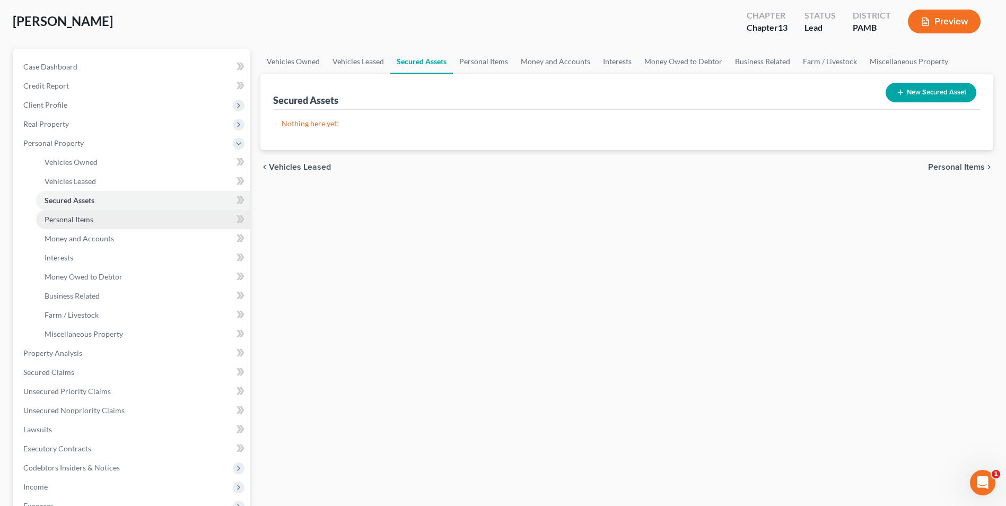
click at [72, 219] on span "Personal Items" at bounding box center [69, 219] width 49 height 9
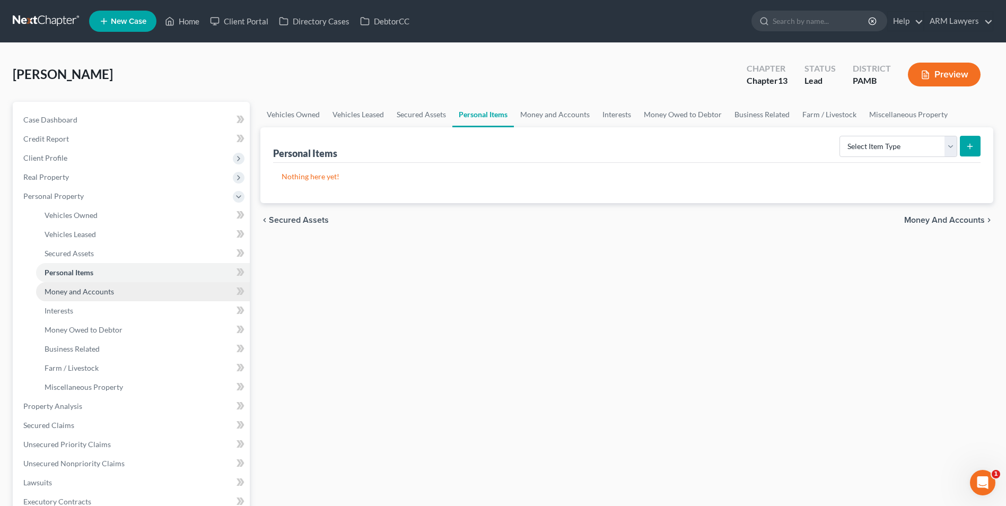
click at [124, 290] on link "Money and Accounts" at bounding box center [143, 291] width 214 height 19
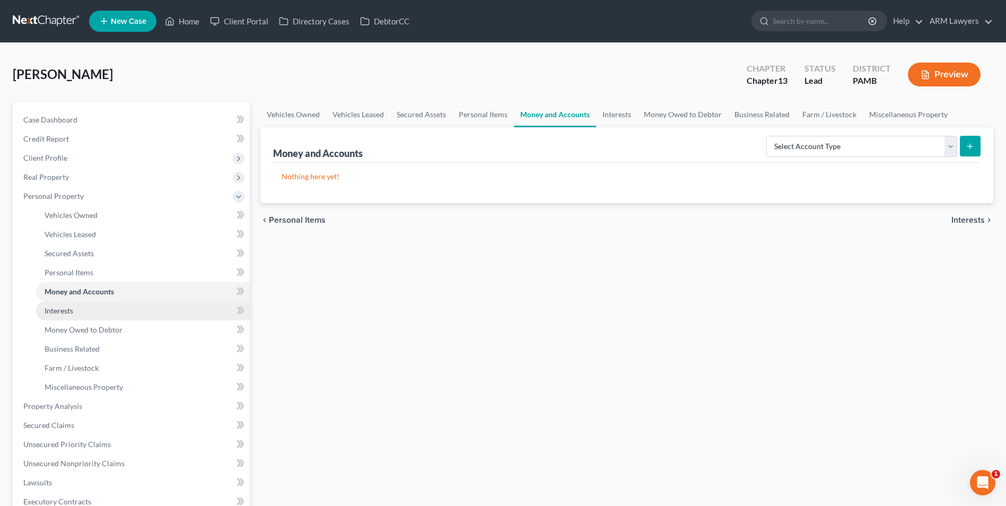
click at [89, 311] on link "Interests" at bounding box center [143, 310] width 214 height 19
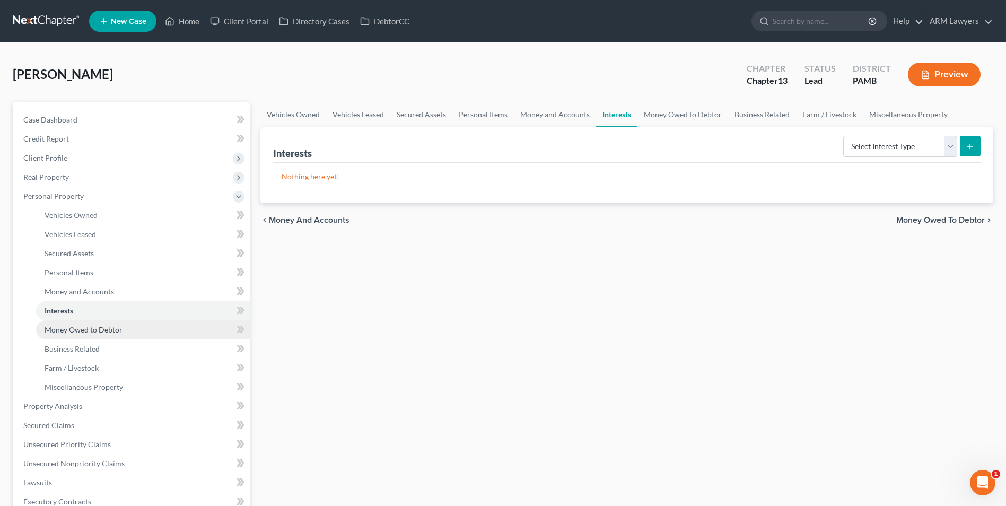
click at [139, 328] on link "Money Owed to Debtor" at bounding box center [143, 329] width 214 height 19
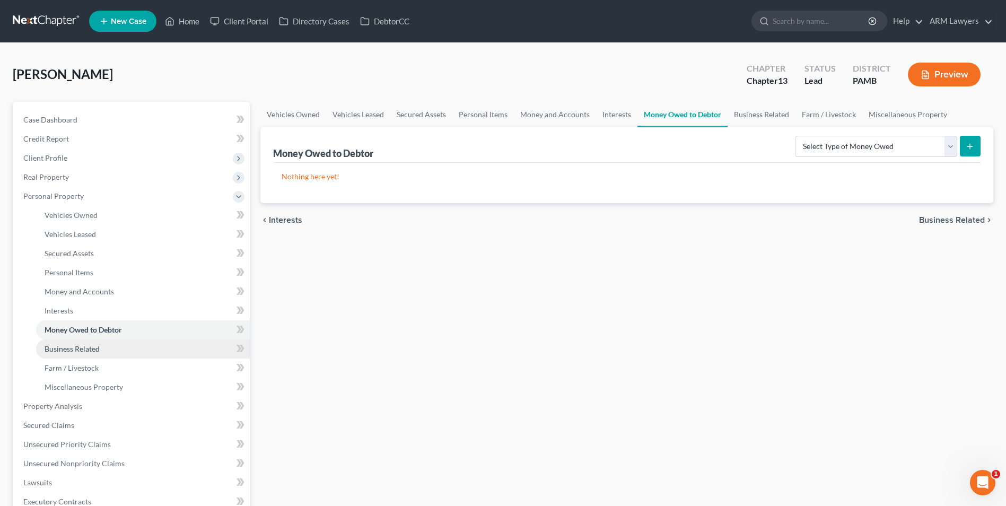
click at [106, 348] on link "Business Related" at bounding box center [143, 348] width 214 height 19
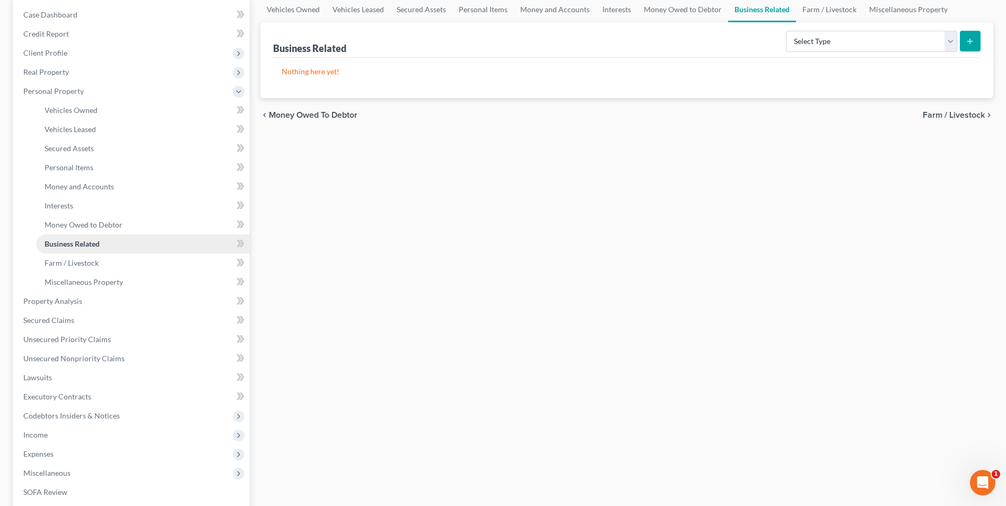
scroll to position [106, 0]
click at [55, 300] on span "Property Analysis" at bounding box center [52, 299] width 59 height 9
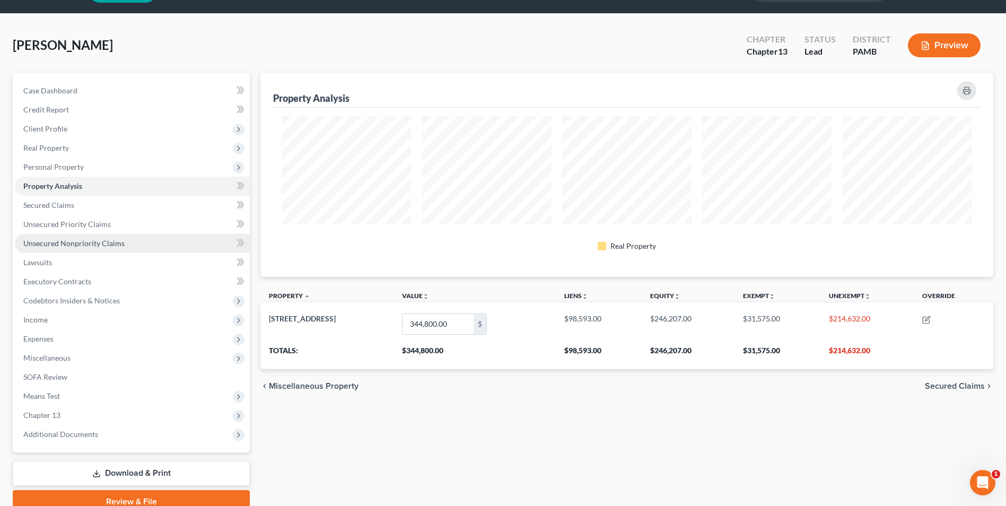
scroll to position [53, 0]
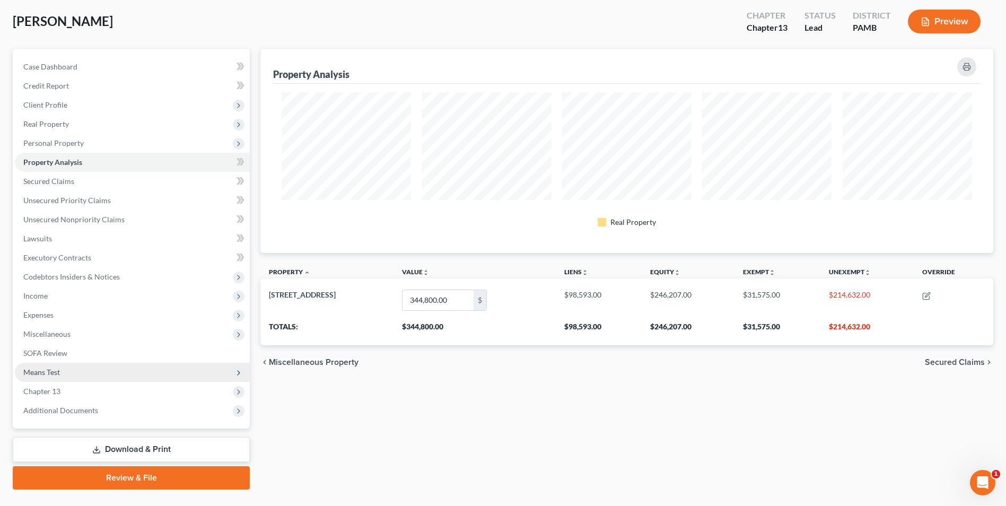
click at [141, 374] on span "Means Test" at bounding box center [132, 372] width 235 height 19
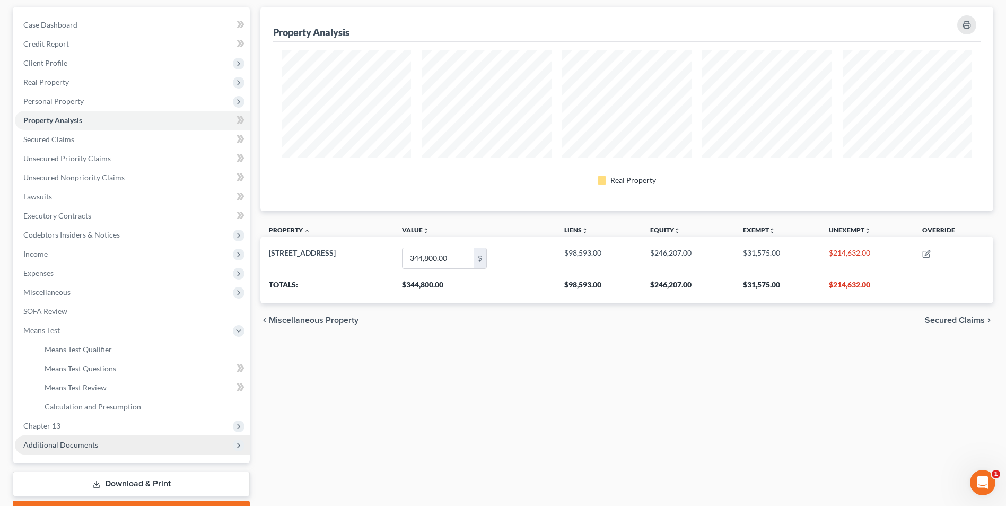
scroll to position [153, 0]
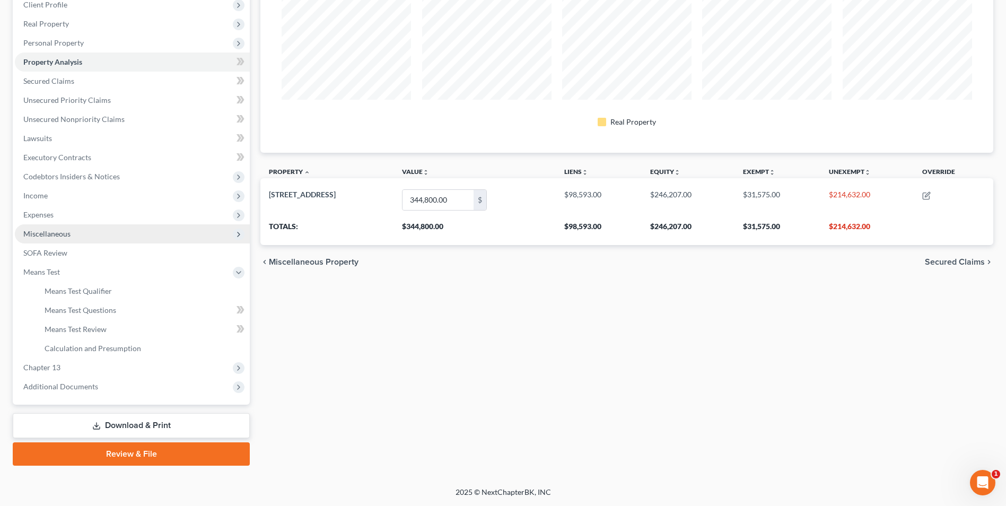
click at [95, 230] on span "Miscellaneous" at bounding box center [132, 233] width 235 height 19
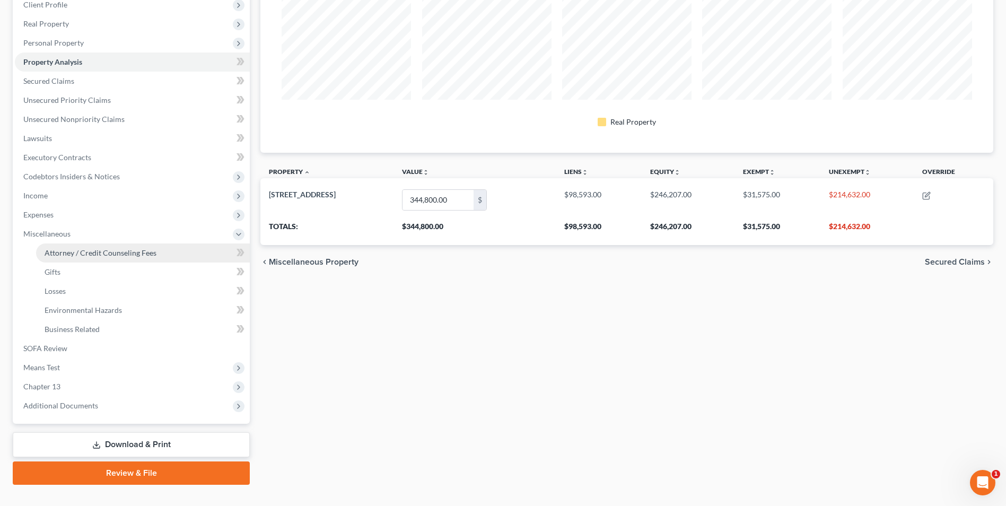
click at [118, 257] on span "Attorney / Credit Counseling Fees" at bounding box center [101, 252] width 112 height 9
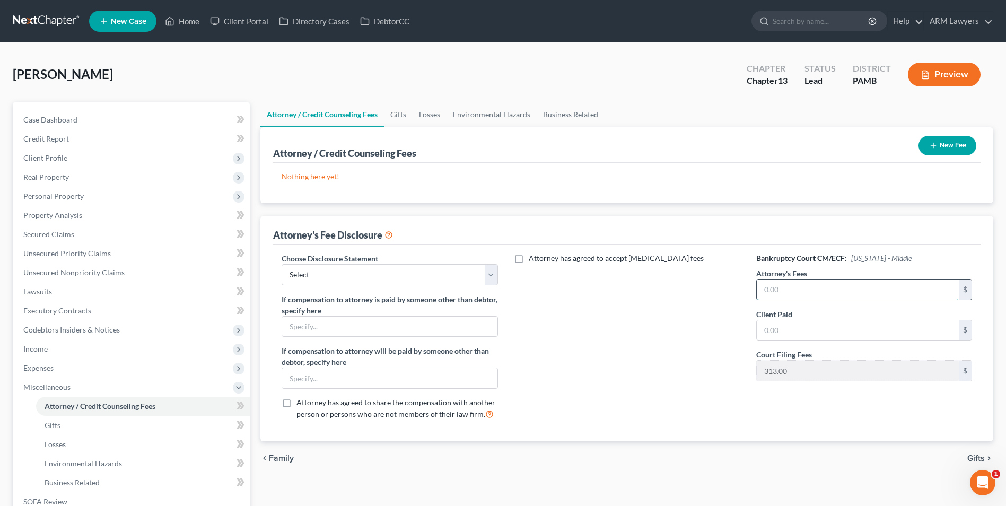
click at [786, 289] on input "text" at bounding box center [858, 290] width 202 height 20
type input "2,600.00"
click at [784, 329] on input "text" at bounding box center [858, 330] width 202 height 20
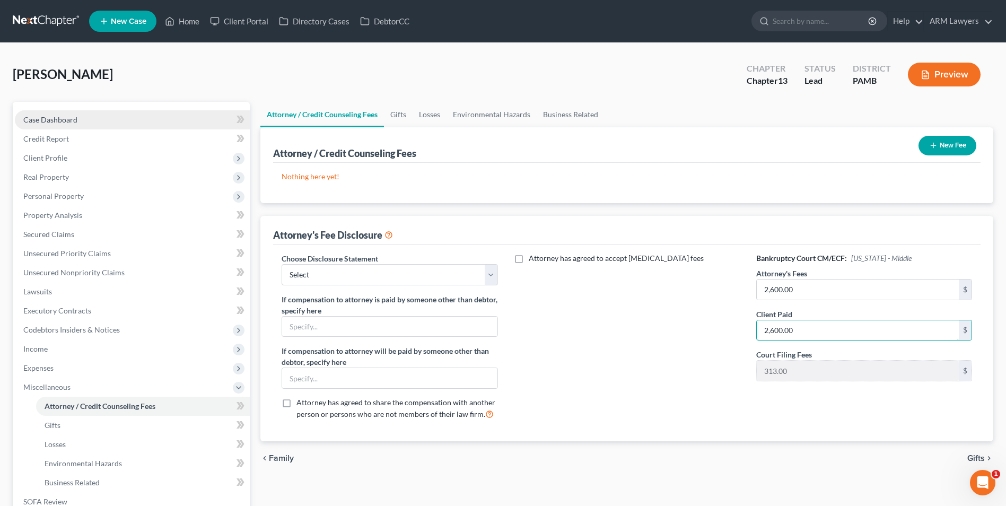
type input "2,600.00"
click at [75, 117] on span "Case Dashboard" at bounding box center [50, 119] width 54 height 9
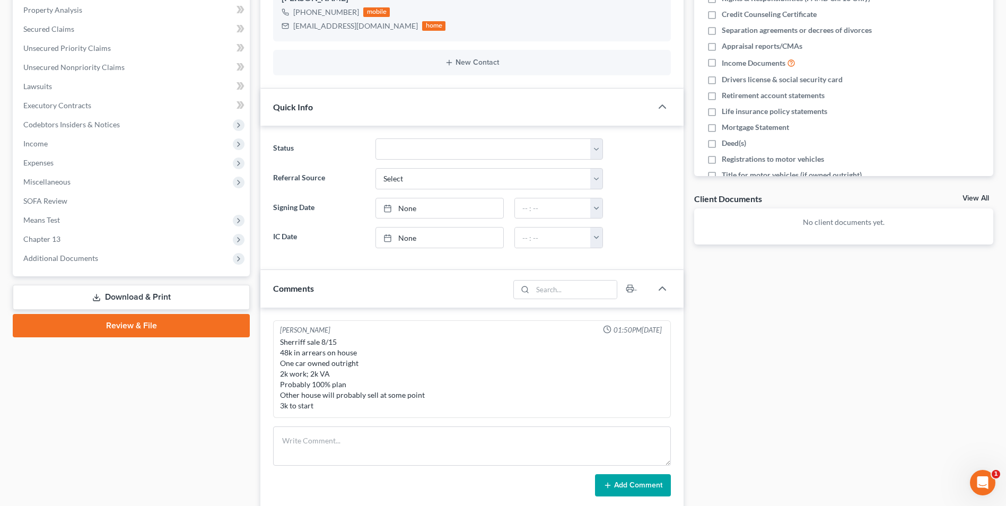
scroll to position [212, 0]
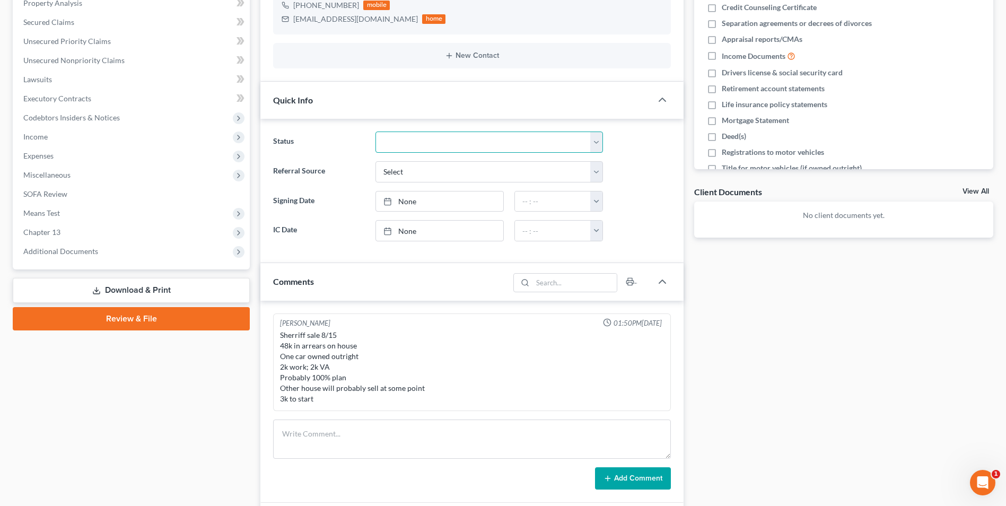
drag, startPoint x: 448, startPoint y: 143, endPoint x: 436, endPoint y: 154, distance: 16.1
click at [448, 143] on select "Answer Due Awaiting Confirmation Awaiting Discharge Confirmed Could Not Contact…" at bounding box center [489, 142] width 228 height 21
select select "9"
click at [375, 132] on select "Answer Due Awaiting Confirmation Awaiting Discharge Confirmed Could Not Contact…" at bounding box center [489, 142] width 228 height 21
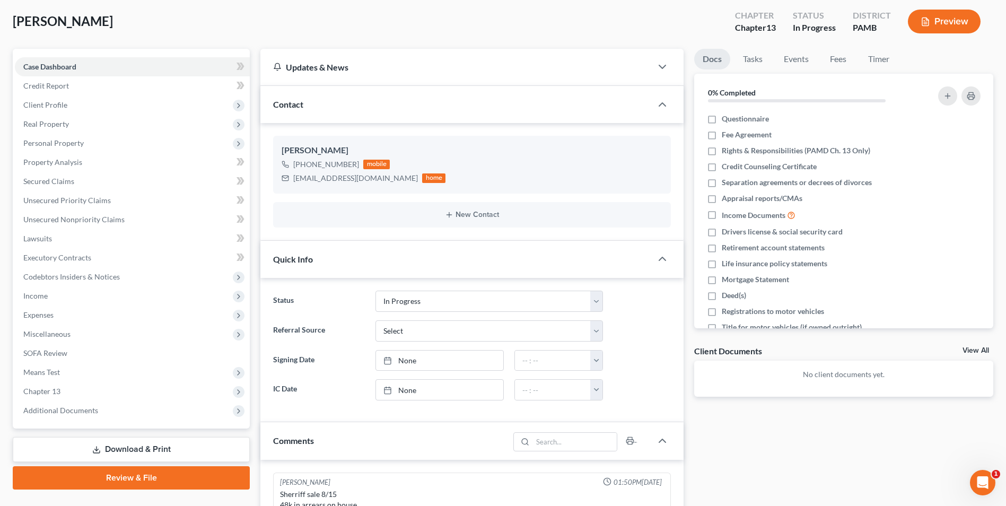
scroll to position [0, 0]
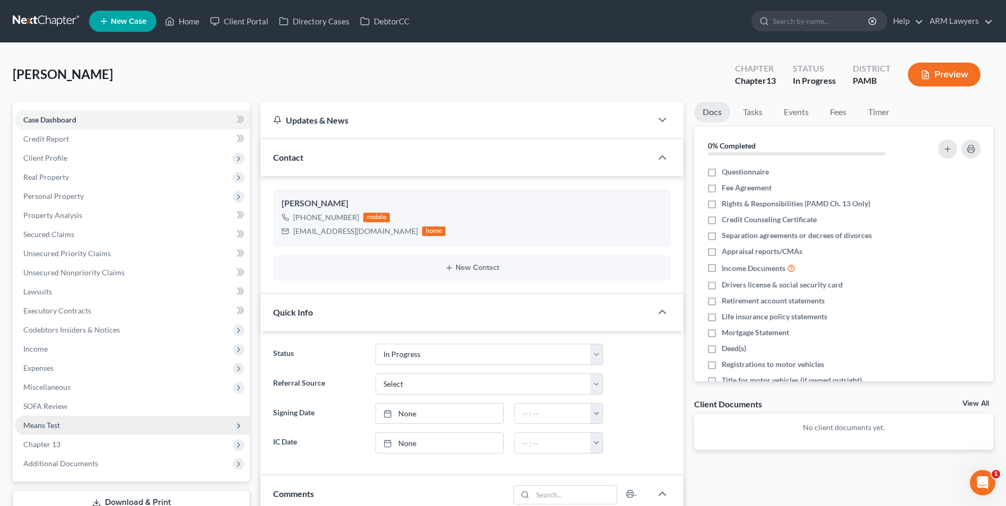
click at [112, 428] on span "Means Test" at bounding box center [132, 425] width 235 height 19
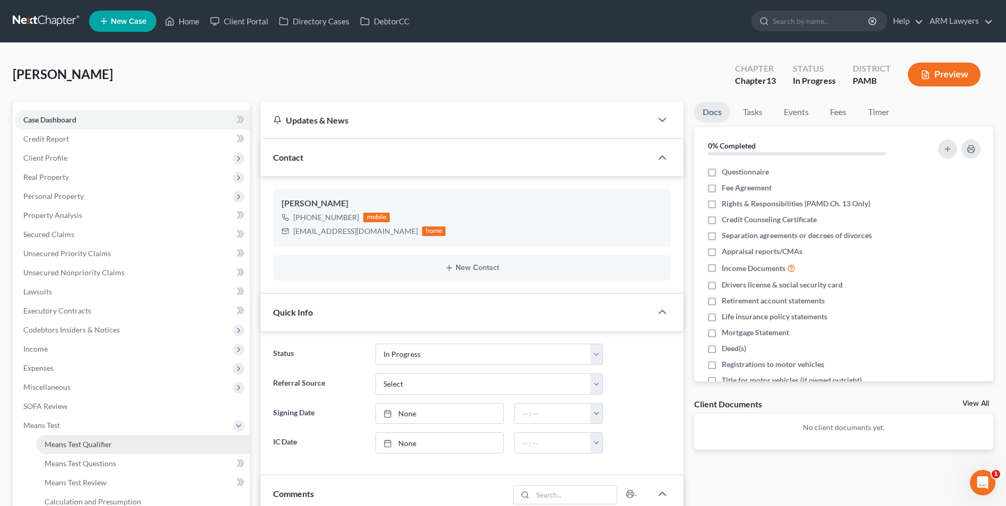
click at [121, 442] on link "Means Test Qualifier" at bounding box center [143, 444] width 214 height 19
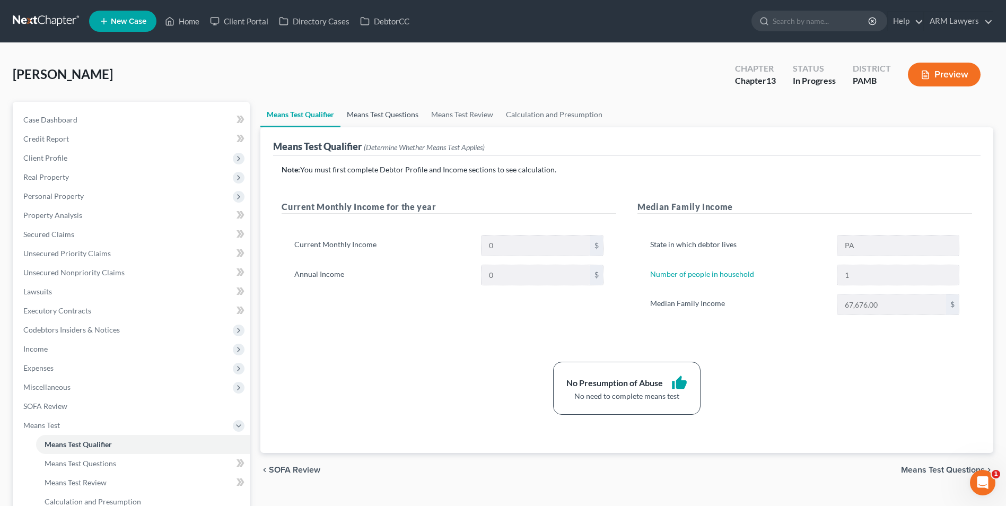
click at [372, 115] on link "Means Test Questions" at bounding box center [382, 114] width 84 height 25
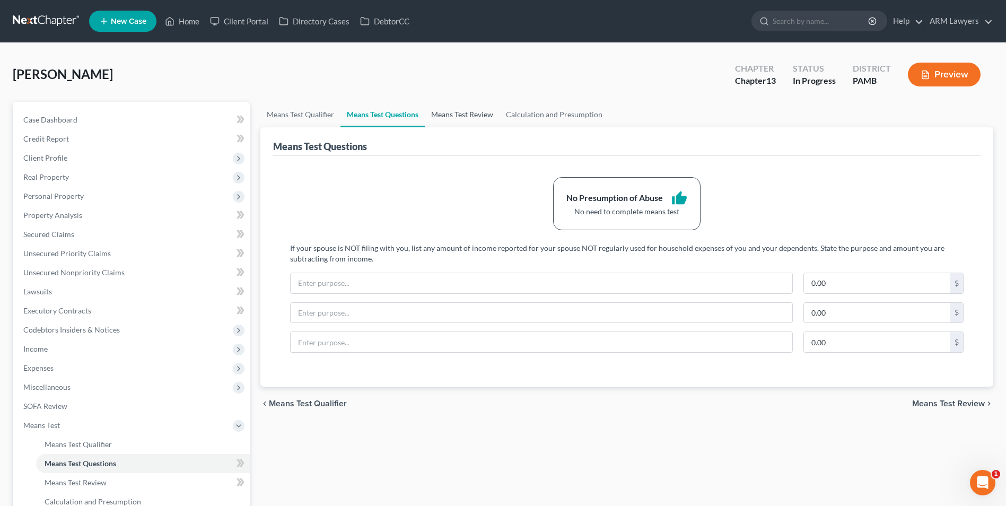
click at [451, 112] on link "Means Test Review" at bounding box center [462, 114] width 75 height 25
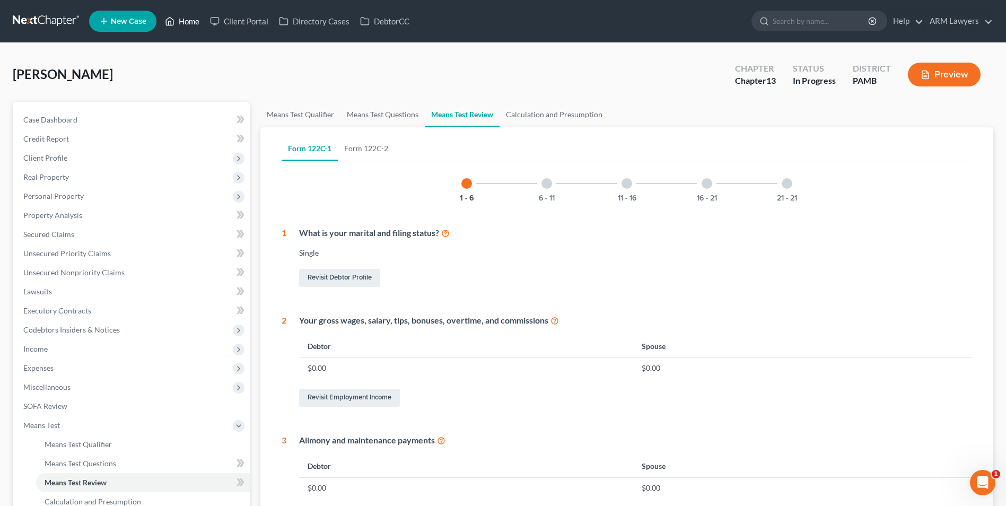
click at [188, 23] on link "Home" at bounding box center [182, 21] width 45 height 19
